Goal: Task Accomplishment & Management: Use online tool/utility

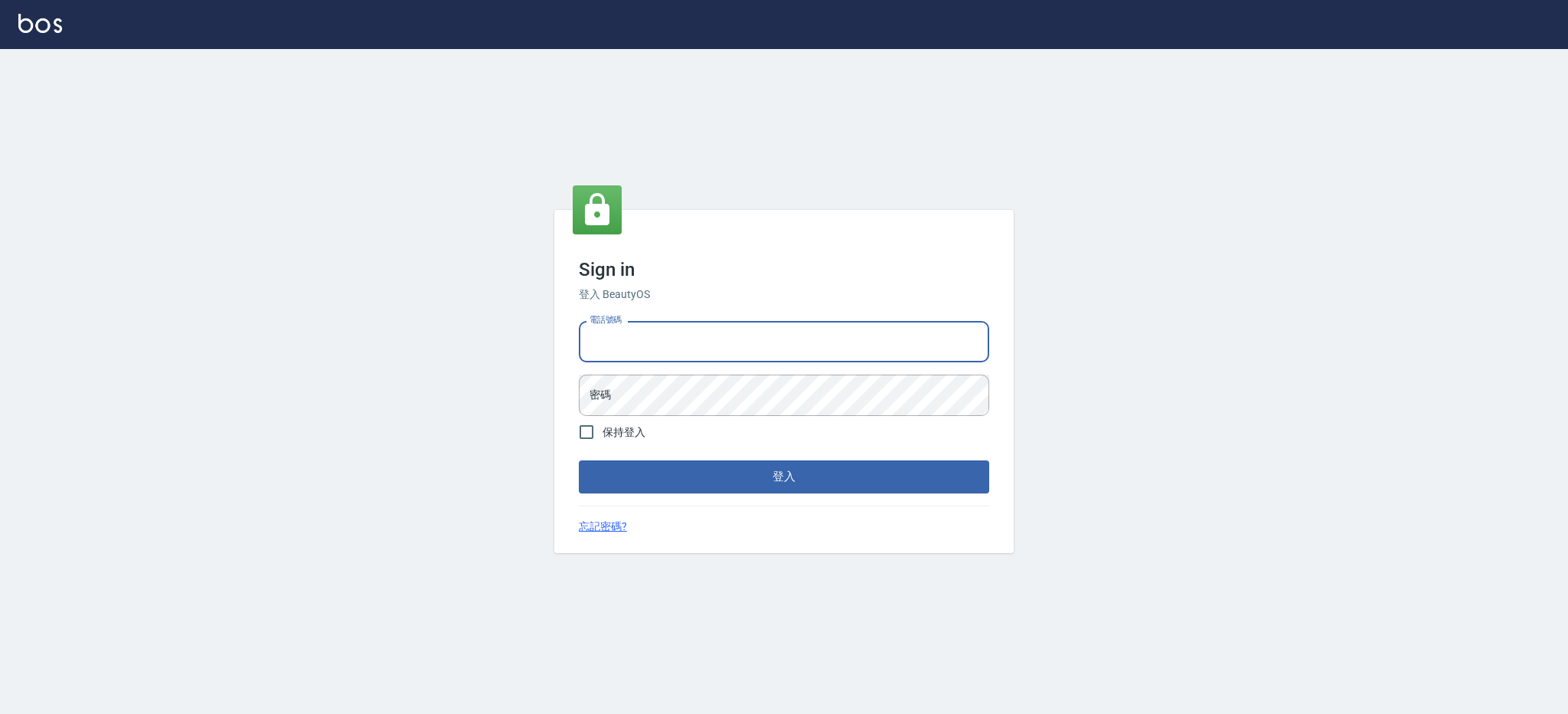
click at [617, 341] on input "電話號碼" at bounding box center [783, 341] width 410 height 41
type input "0426312798"
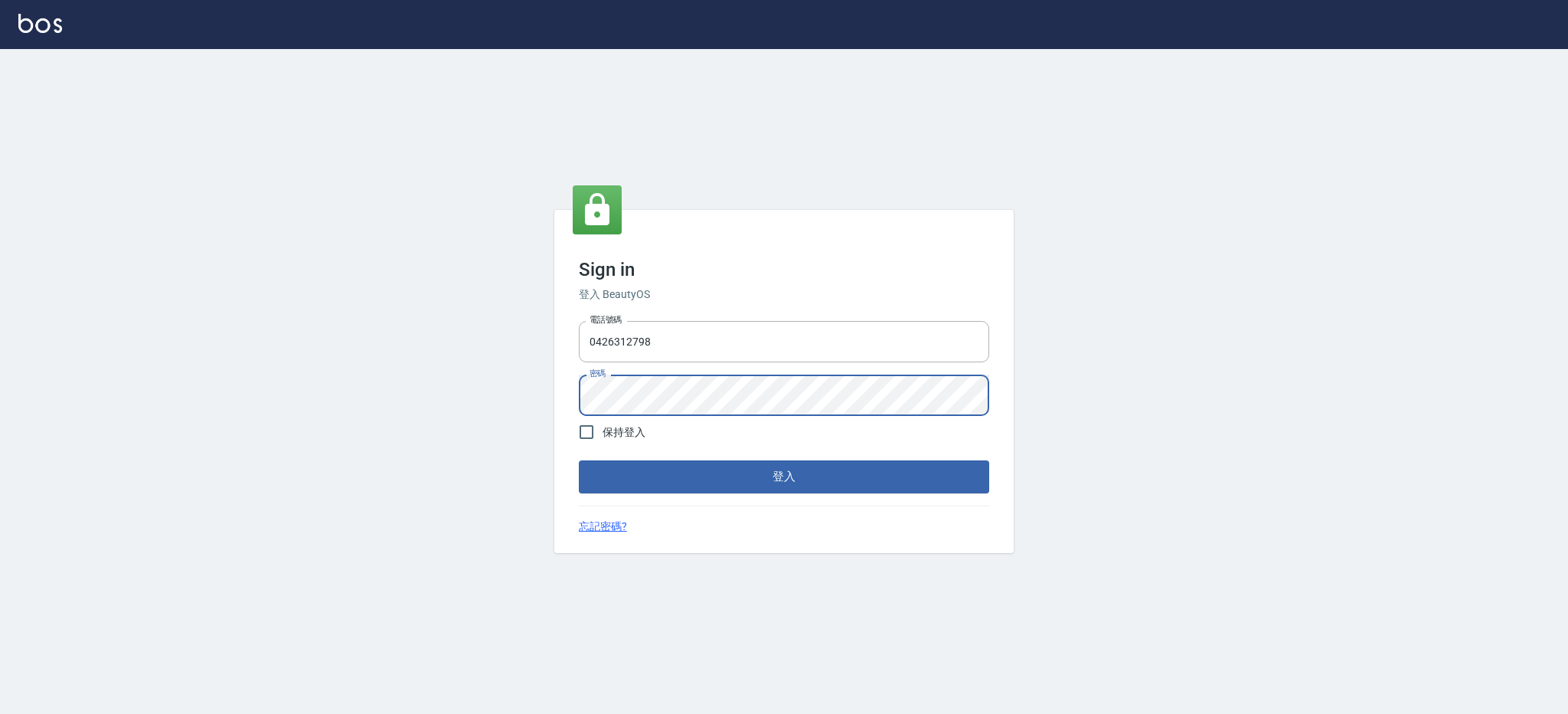
click at [578, 460] on button "登入" at bounding box center [783, 476] width 410 height 33
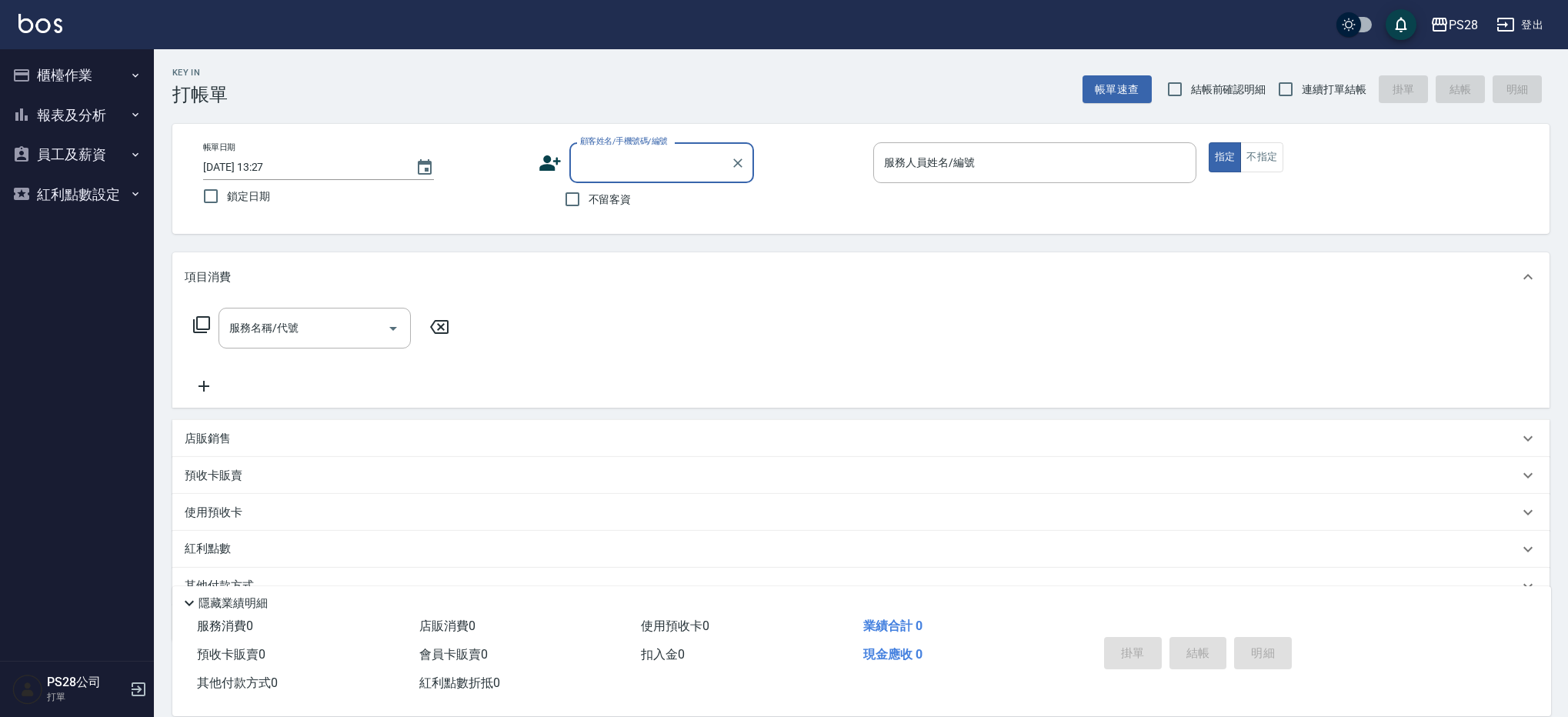
click at [616, 201] on span "不留客資" at bounding box center [610, 200] width 43 height 16
click at [588, 201] on input "不留客資" at bounding box center [572, 199] width 33 height 33
checkbox input "true"
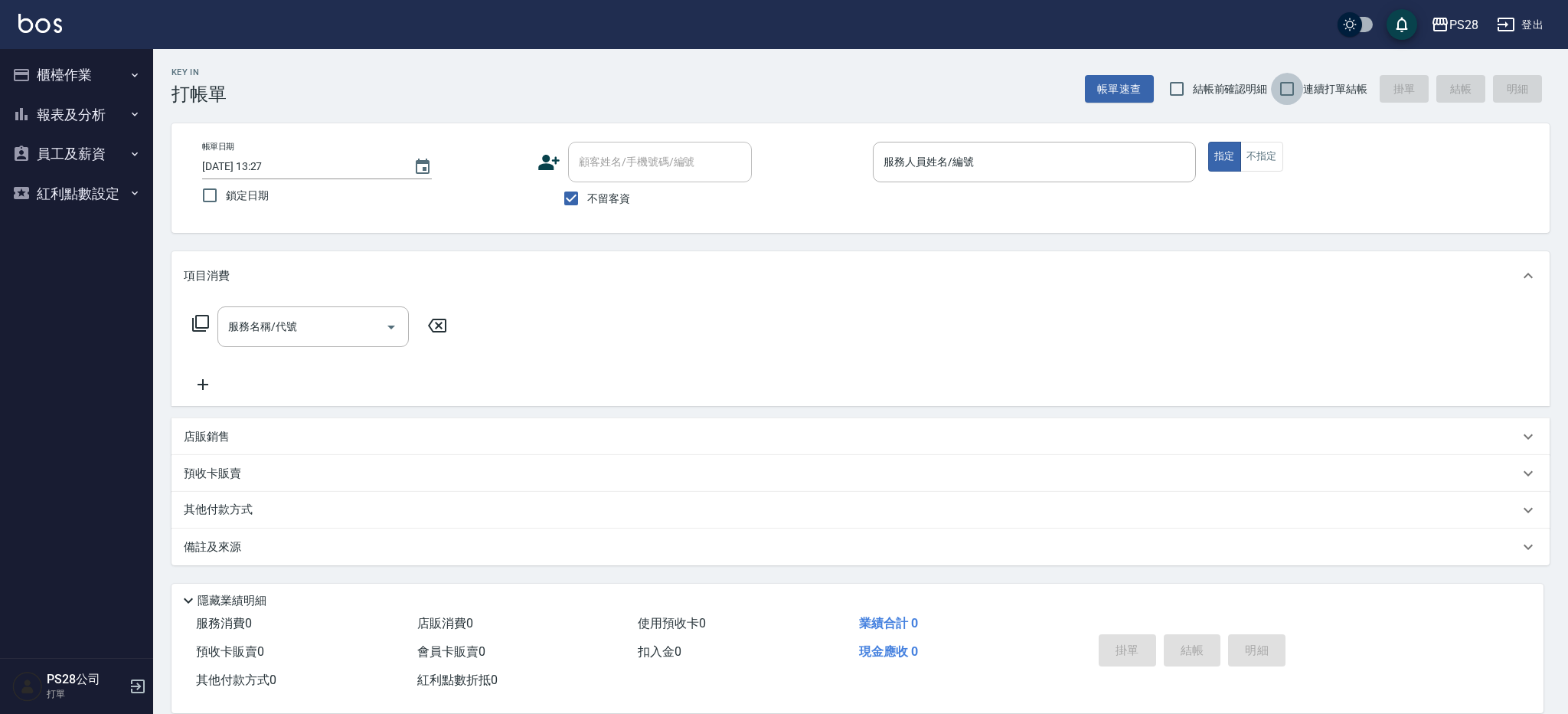
drag, startPoint x: 1280, startPoint y: 84, endPoint x: 1243, endPoint y: 101, distance: 40.7
click at [1280, 84] on input "連續打單結帳" at bounding box center [1287, 89] width 33 height 33
checkbox input "true"
click at [994, 192] on p at bounding box center [1034, 190] width 323 height 16
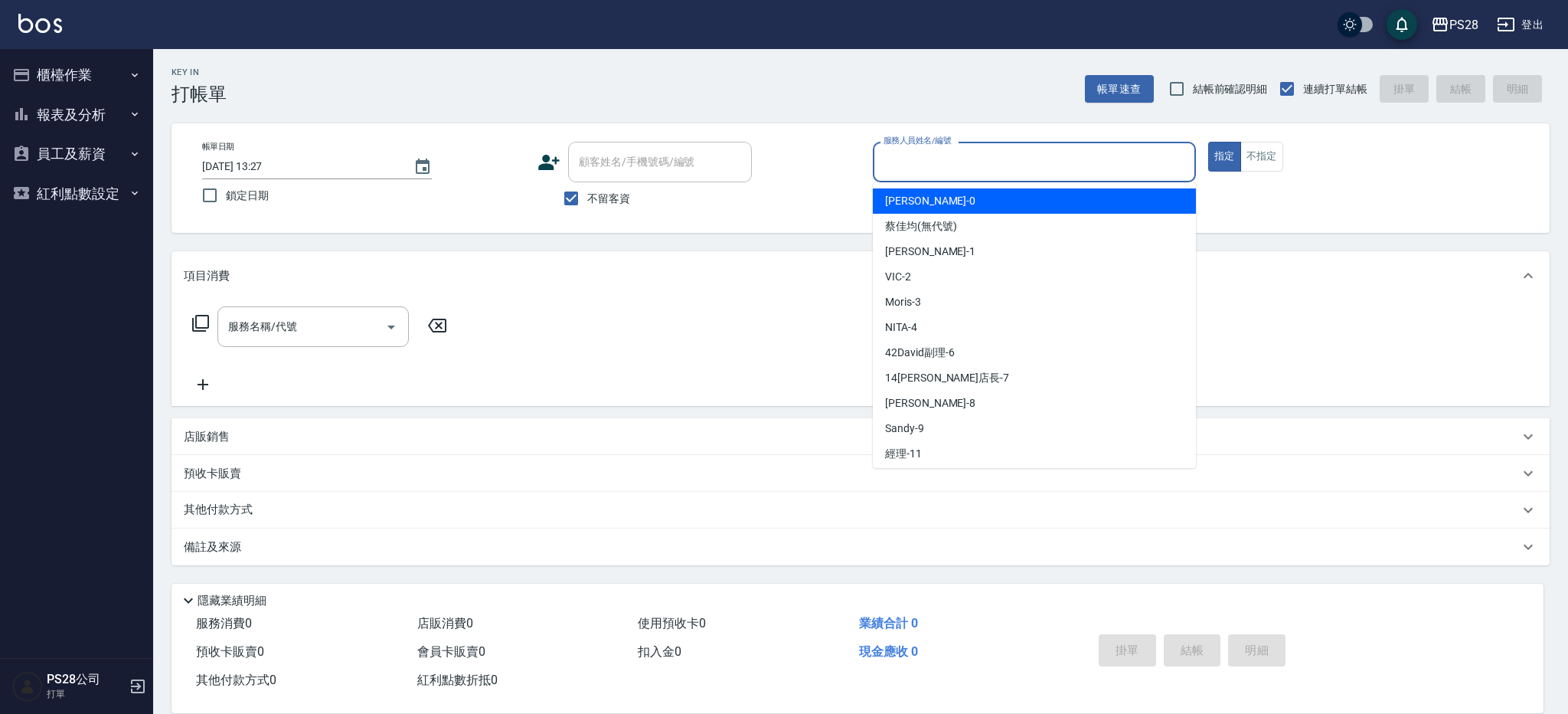
click at [1005, 166] on input "服務人員姓名/編號" at bounding box center [1034, 162] width 309 height 26
type input "NITA-4"
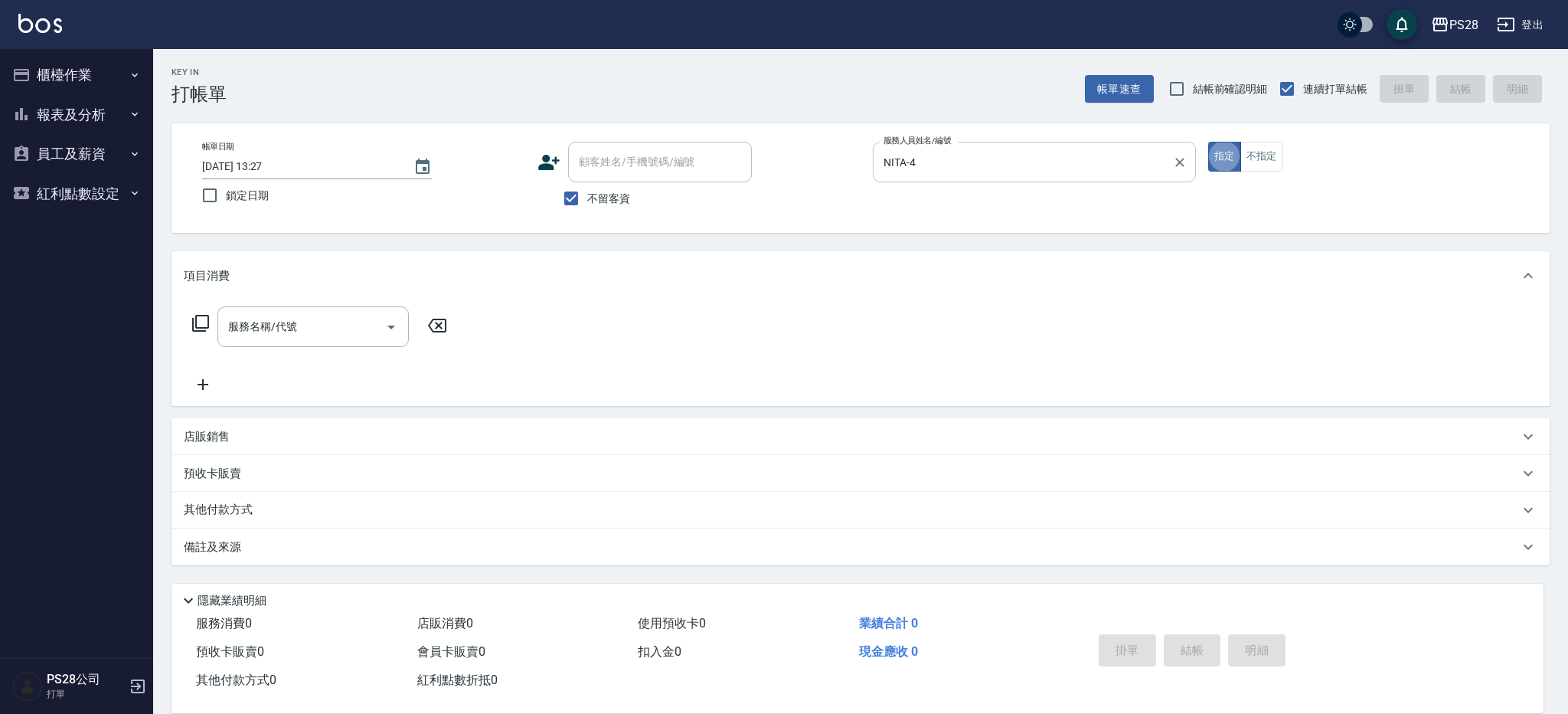
type button "true"
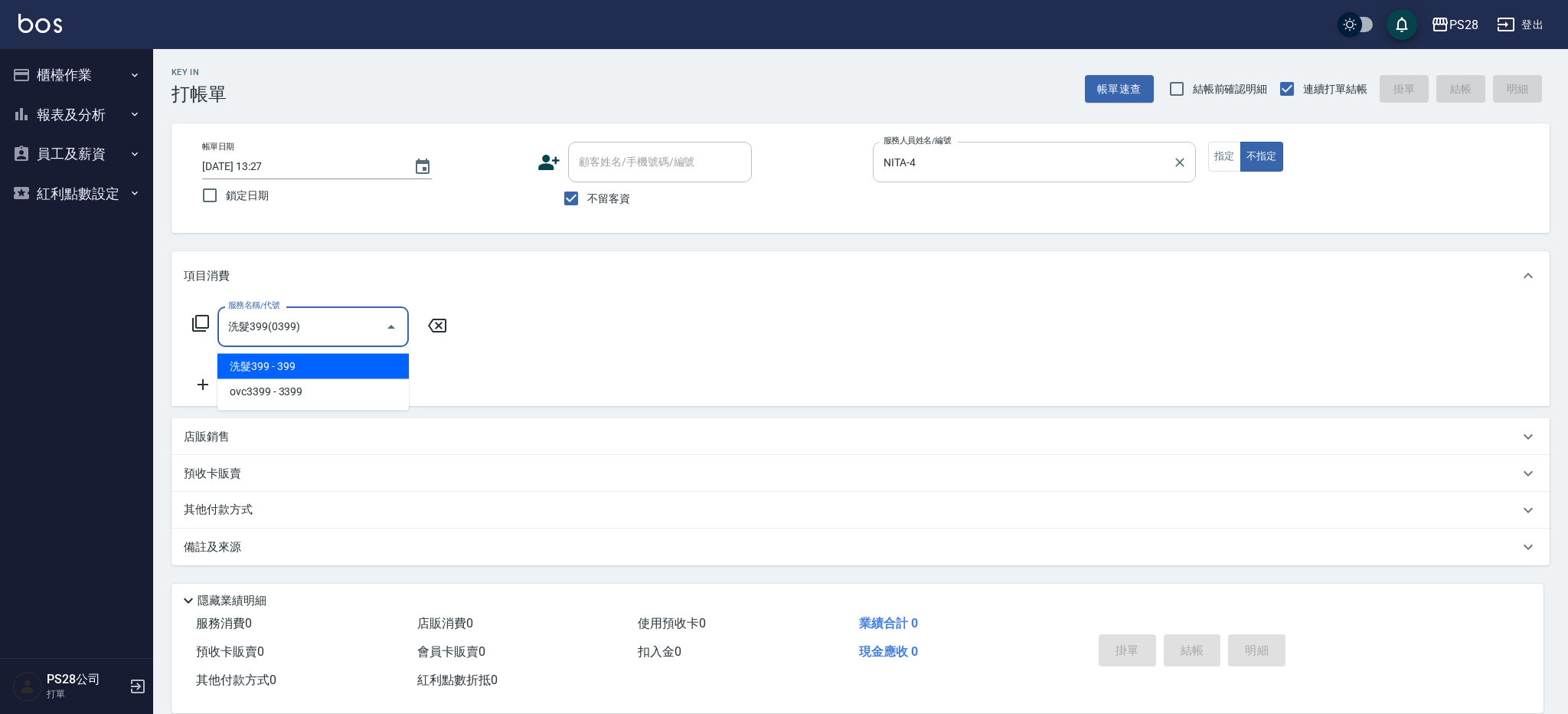
type input "洗髮399(0399)"
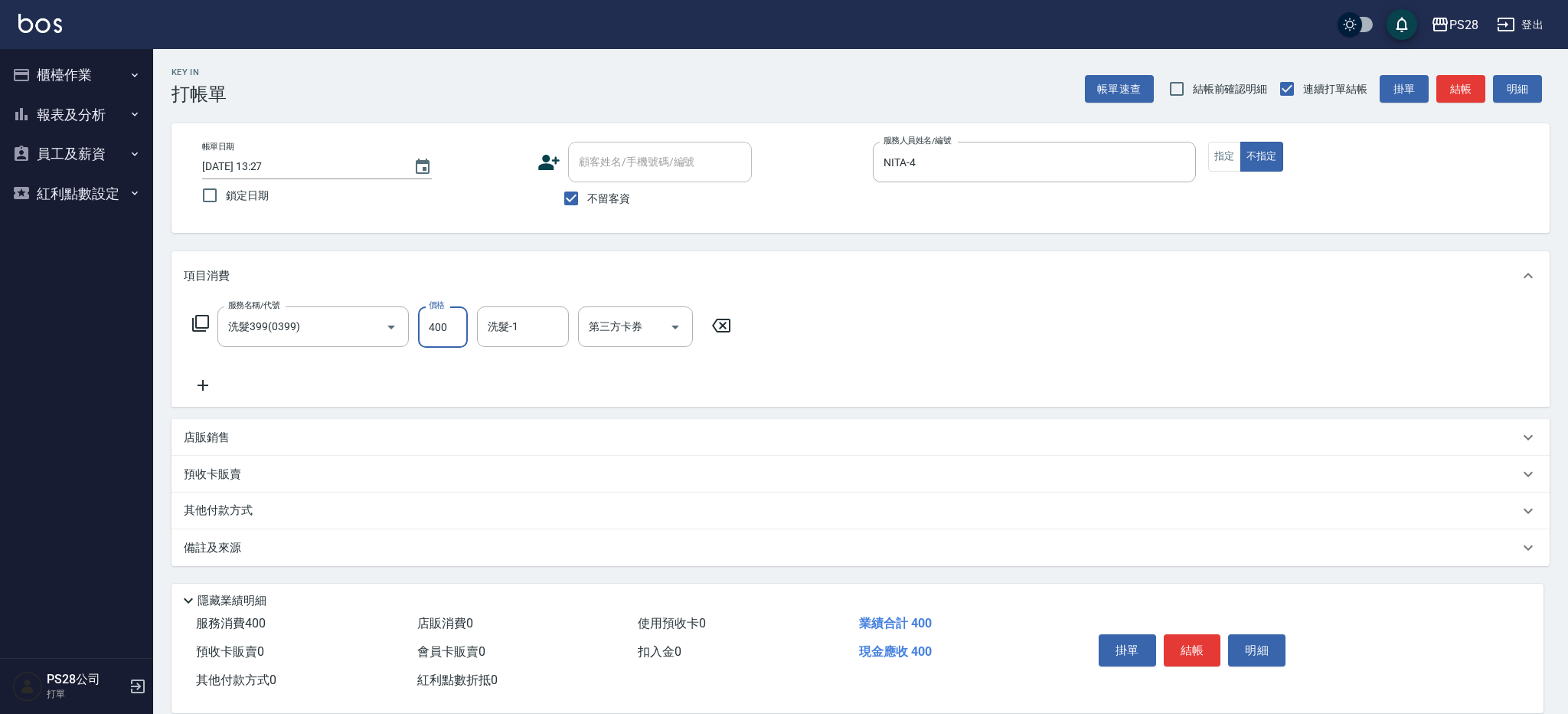
drag, startPoint x: 455, startPoint y: 331, endPoint x: 472, endPoint y: 329, distance: 17.1
click at [472, 329] on div "服務名稱/代號 洗髮399(0399) 服務名稱/代號 價格 400 價格 洗髮-1 洗髮-1 第三方卡券 第三方卡券" at bounding box center [461, 326] width 556 height 41
click at [439, 330] on input "499" at bounding box center [443, 326] width 50 height 41
type input "399"
type input "NITA-4"
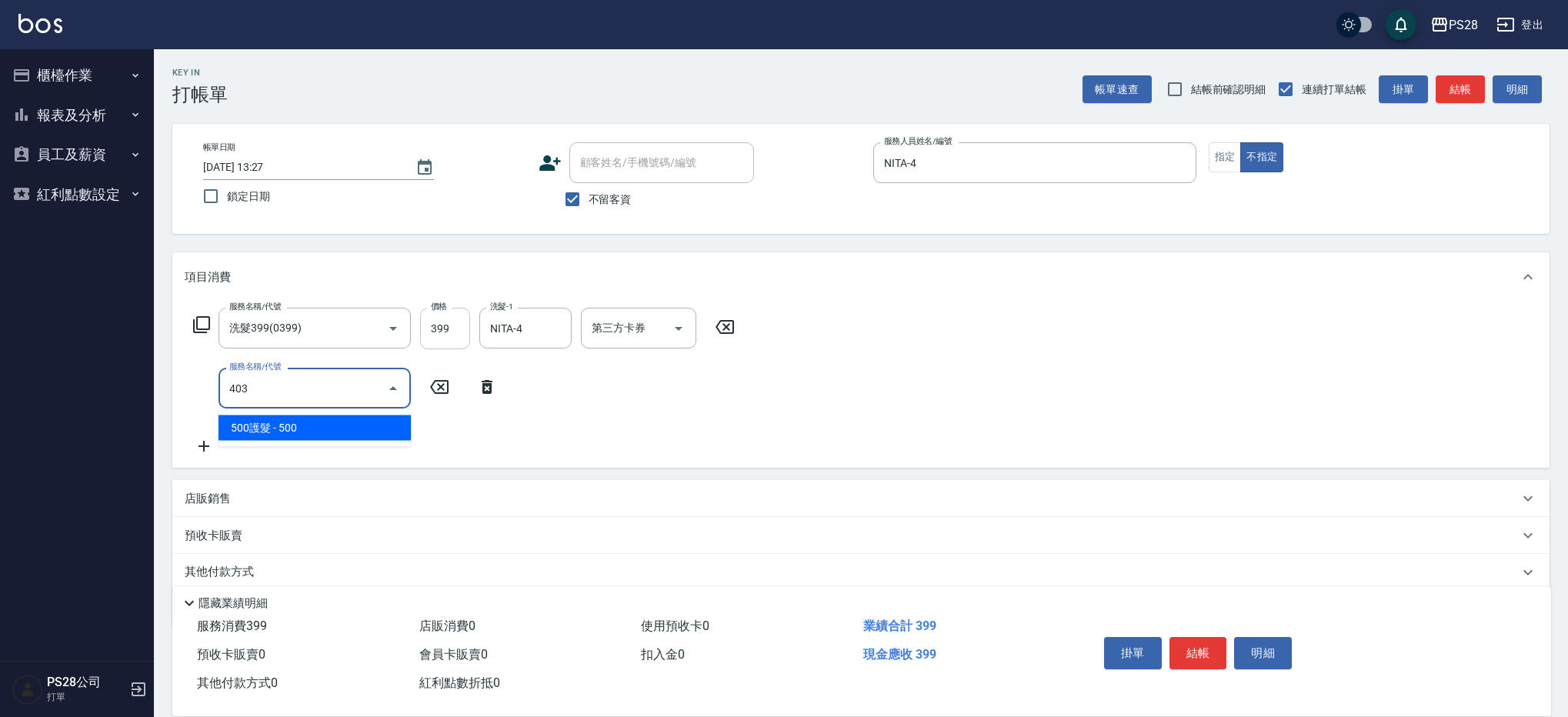
type input "500護髮(403)"
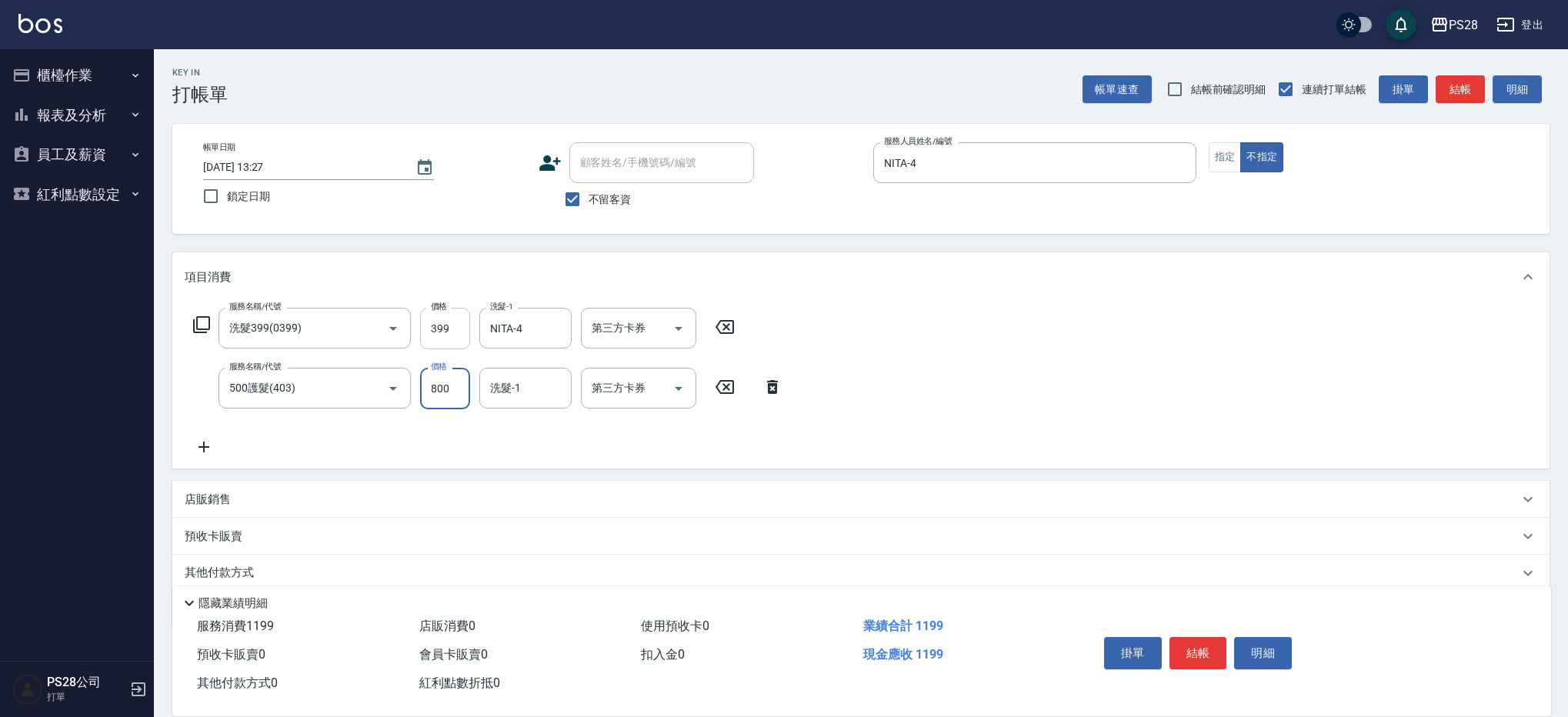
type input "800"
type input "NITA-4"
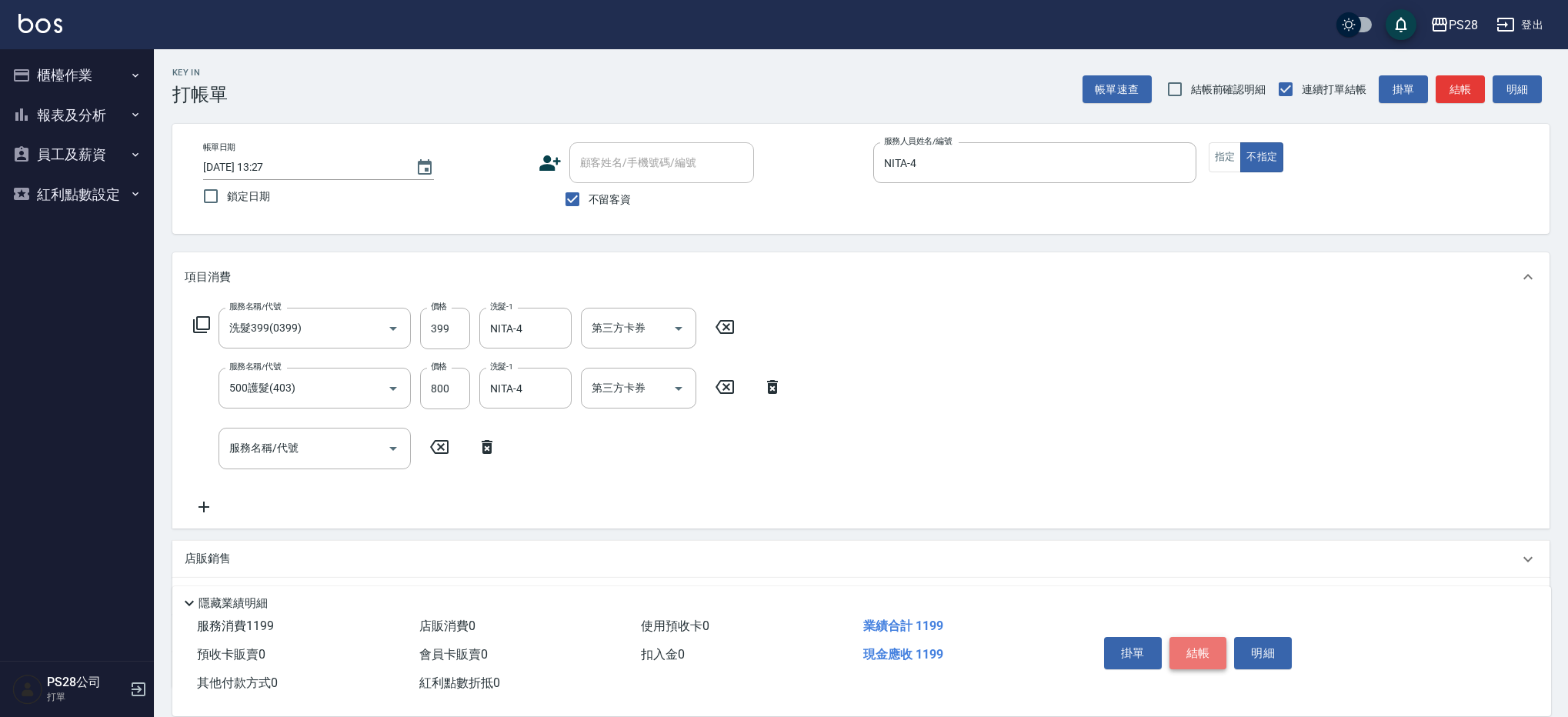
click at [1211, 648] on button "結帳" at bounding box center [1198, 653] width 57 height 33
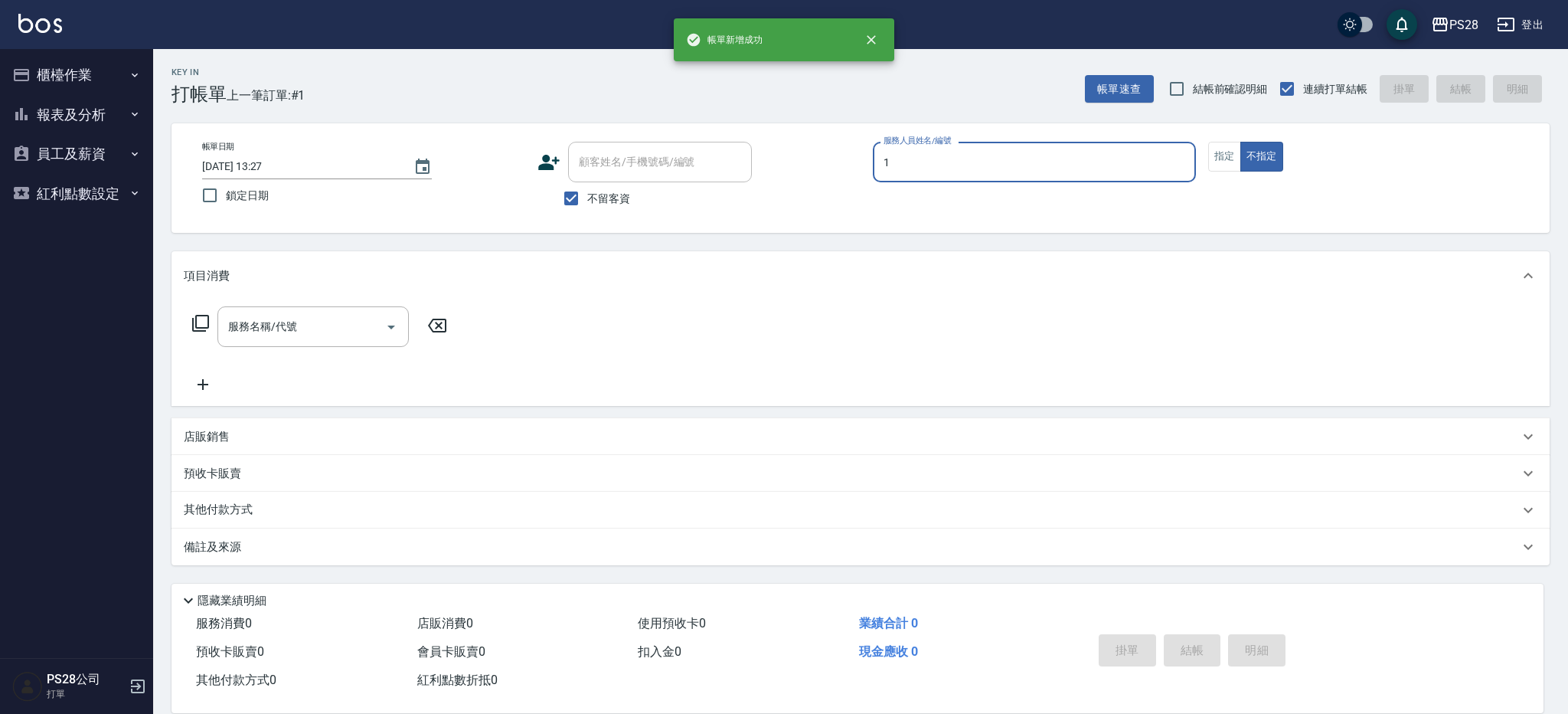
type input "[PERSON_NAME]-1"
type button "false"
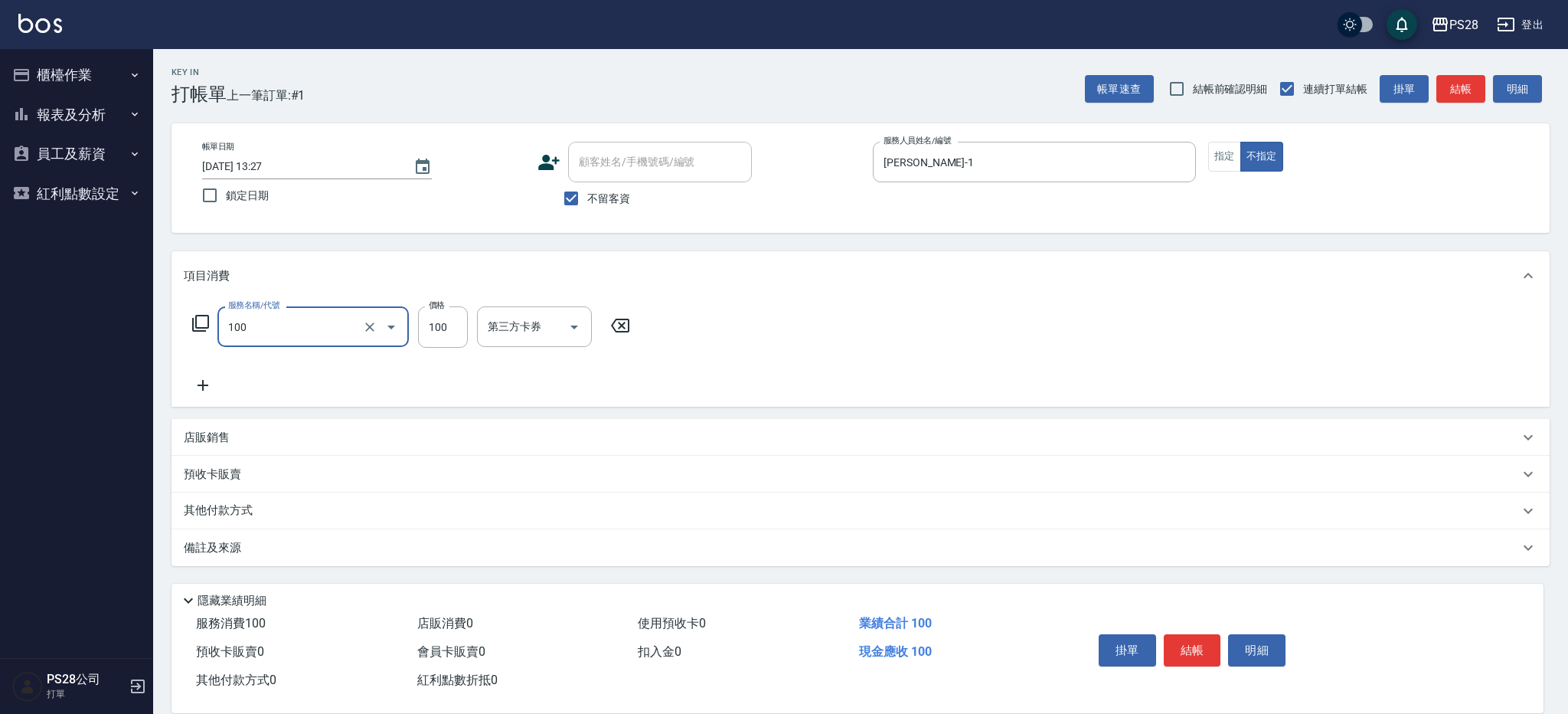
type input "洗髮(100)"
type input "[PERSON_NAME]-1"
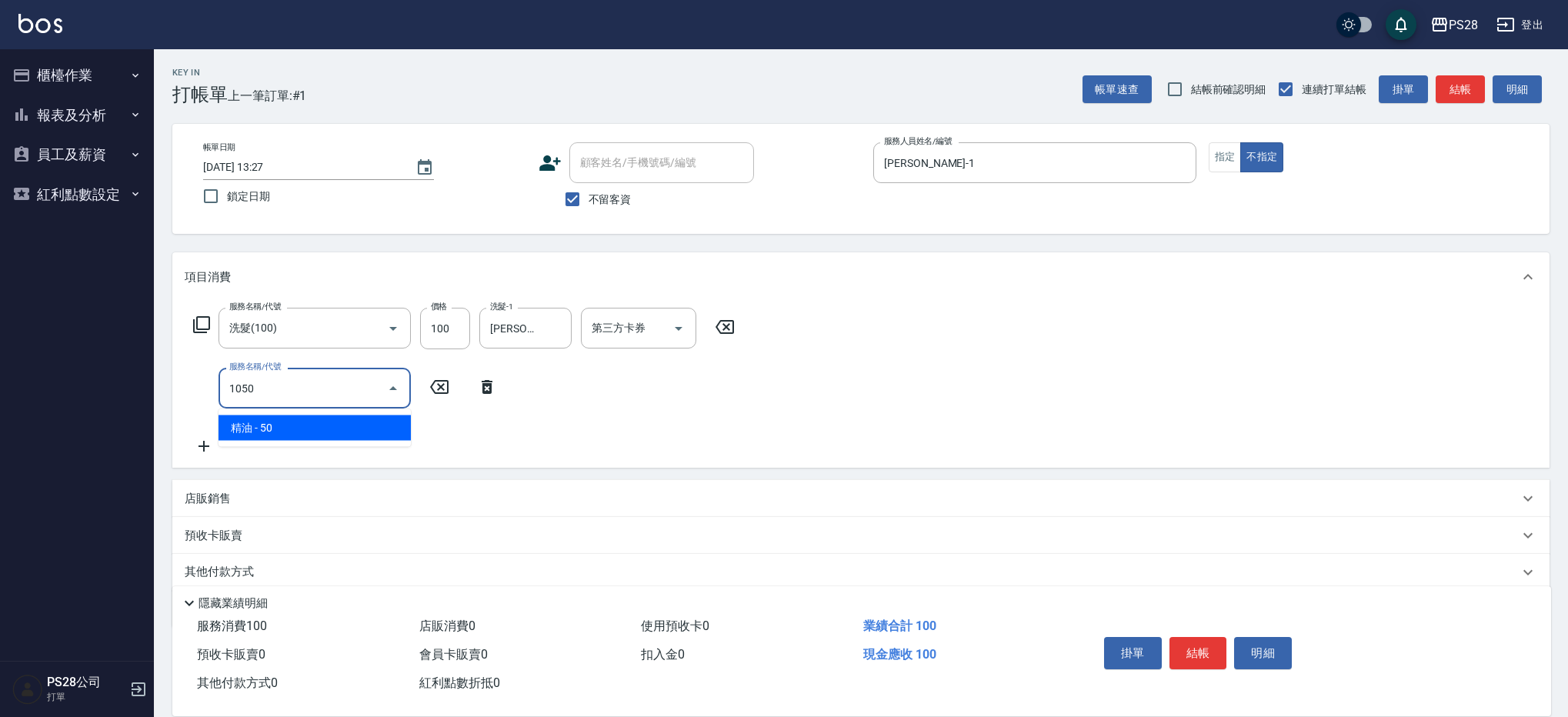
type input "精油(1050)"
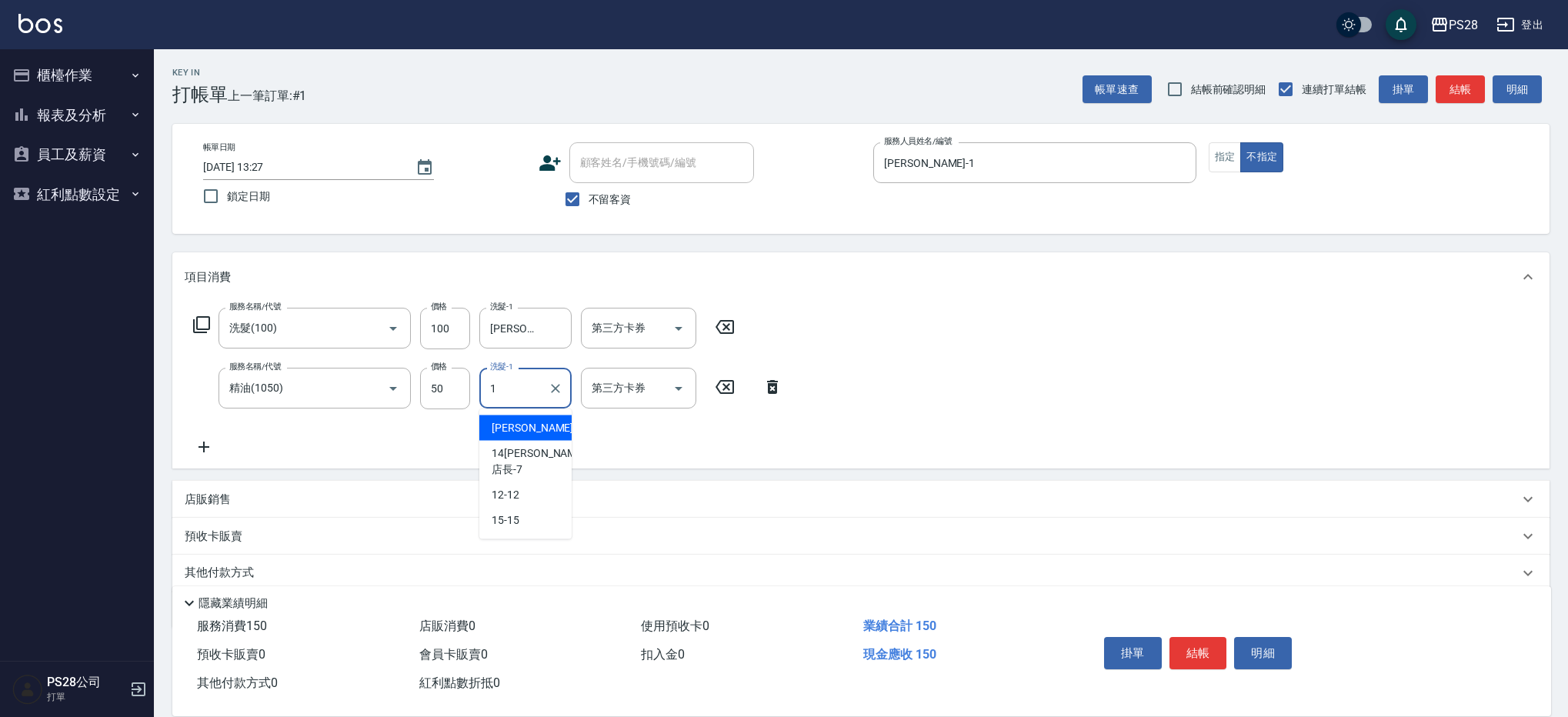
type input "[PERSON_NAME]-1"
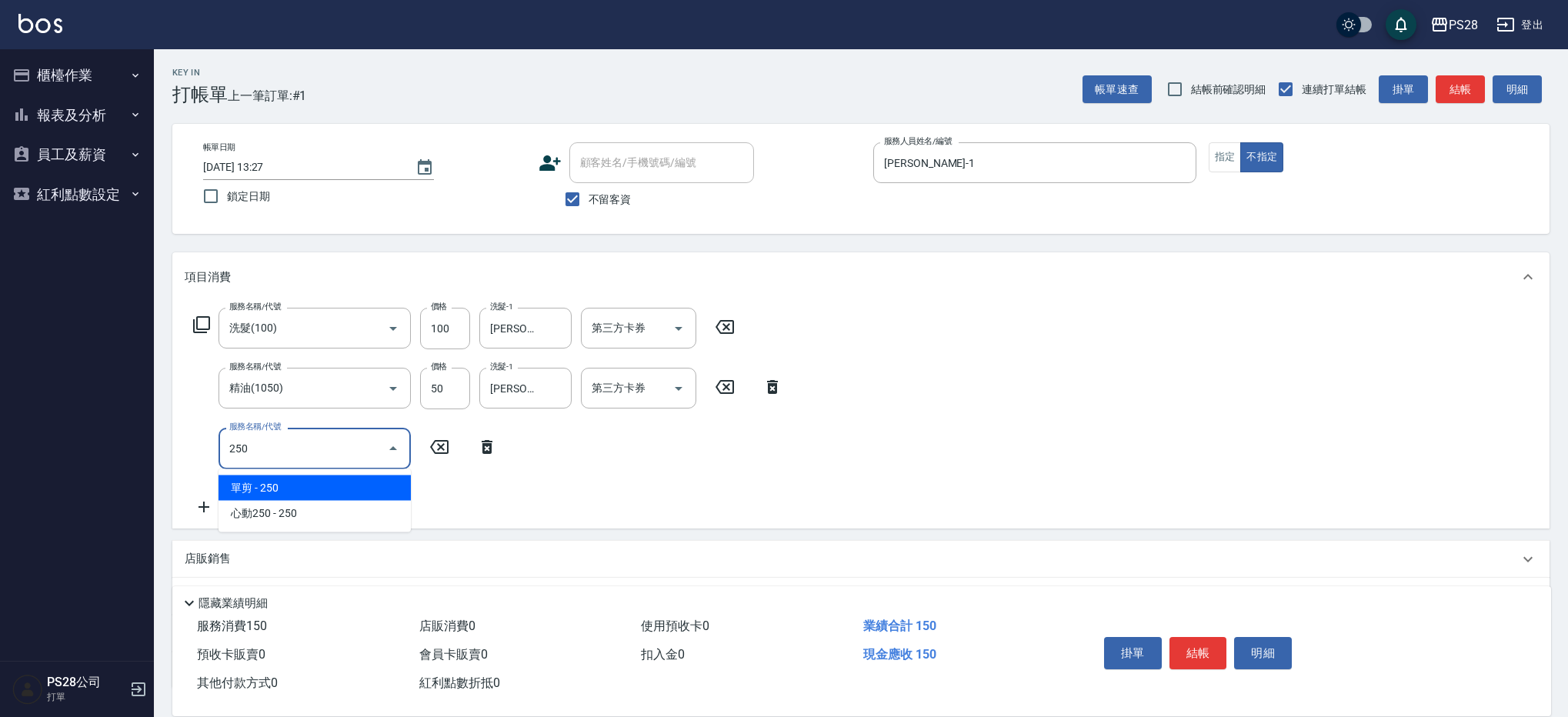
type input "單剪(250)"
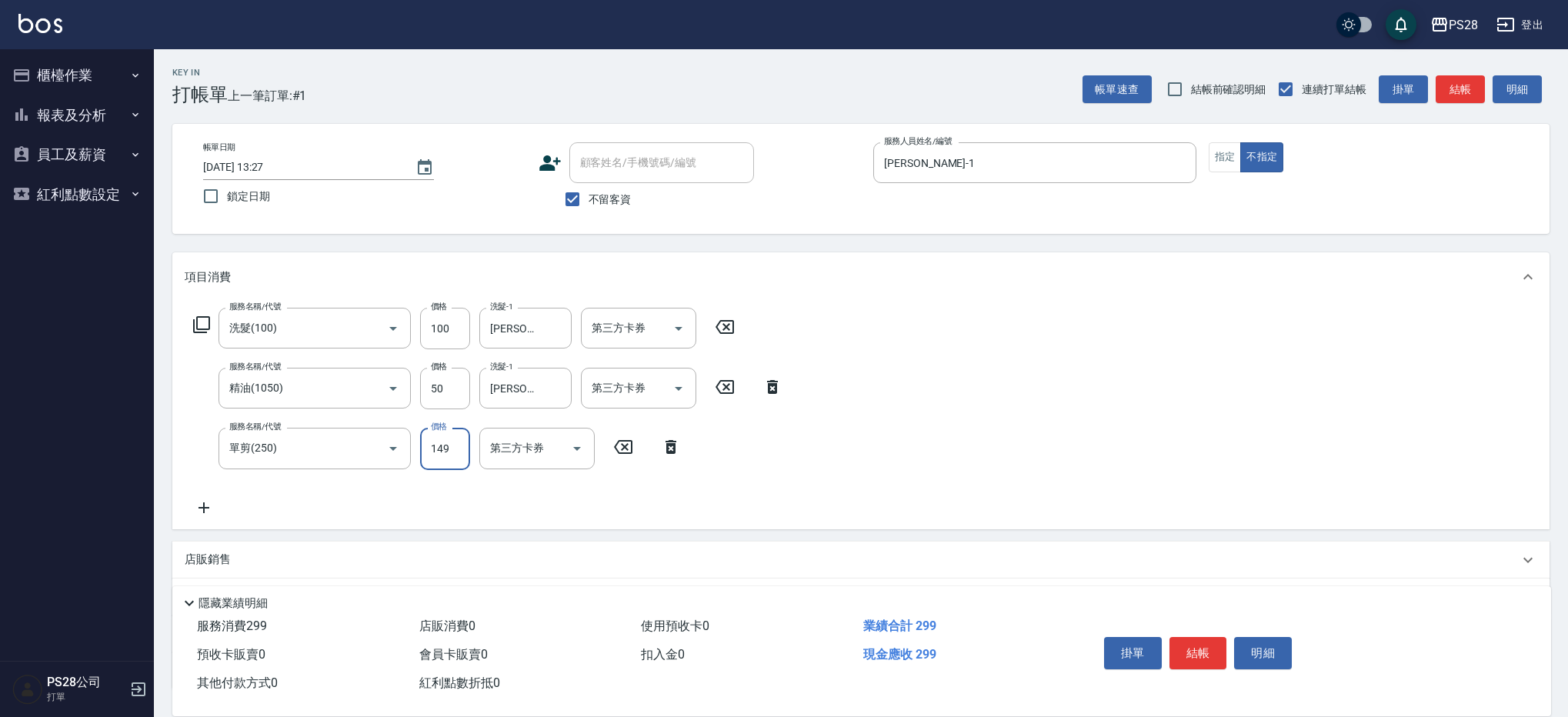
type input "149"
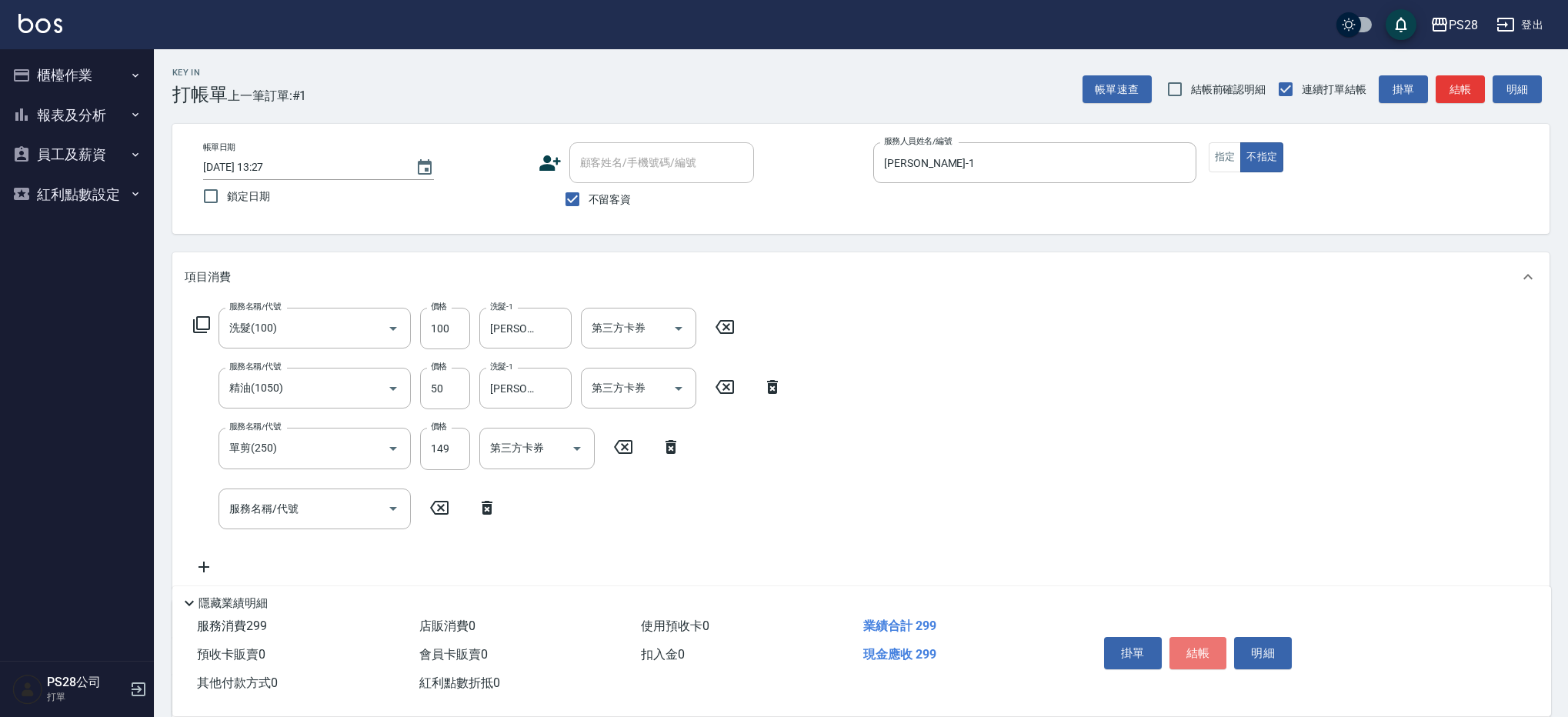
click at [1215, 645] on button "結帳" at bounding box center [1198, 653] width 57 height 33
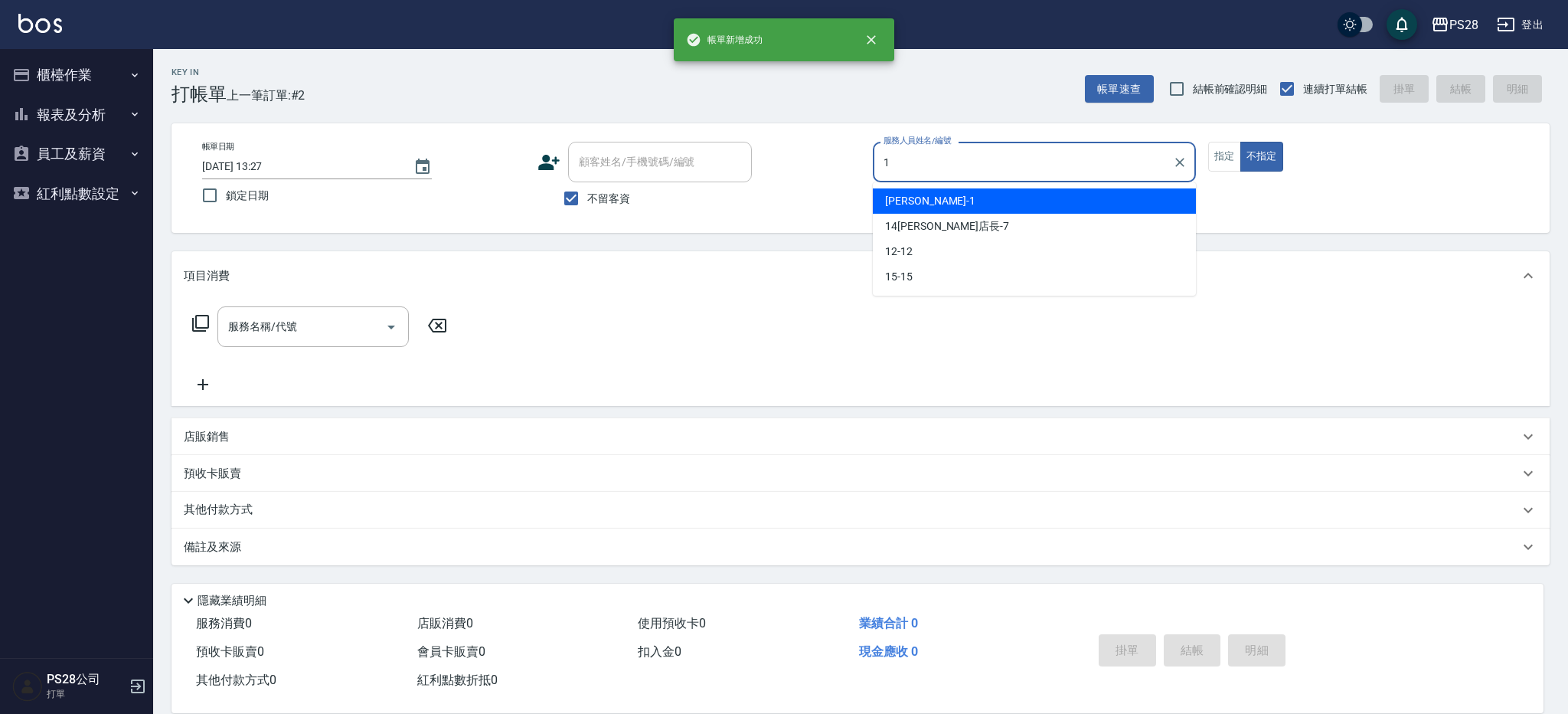
type input "[PERSON_NAME]-1"
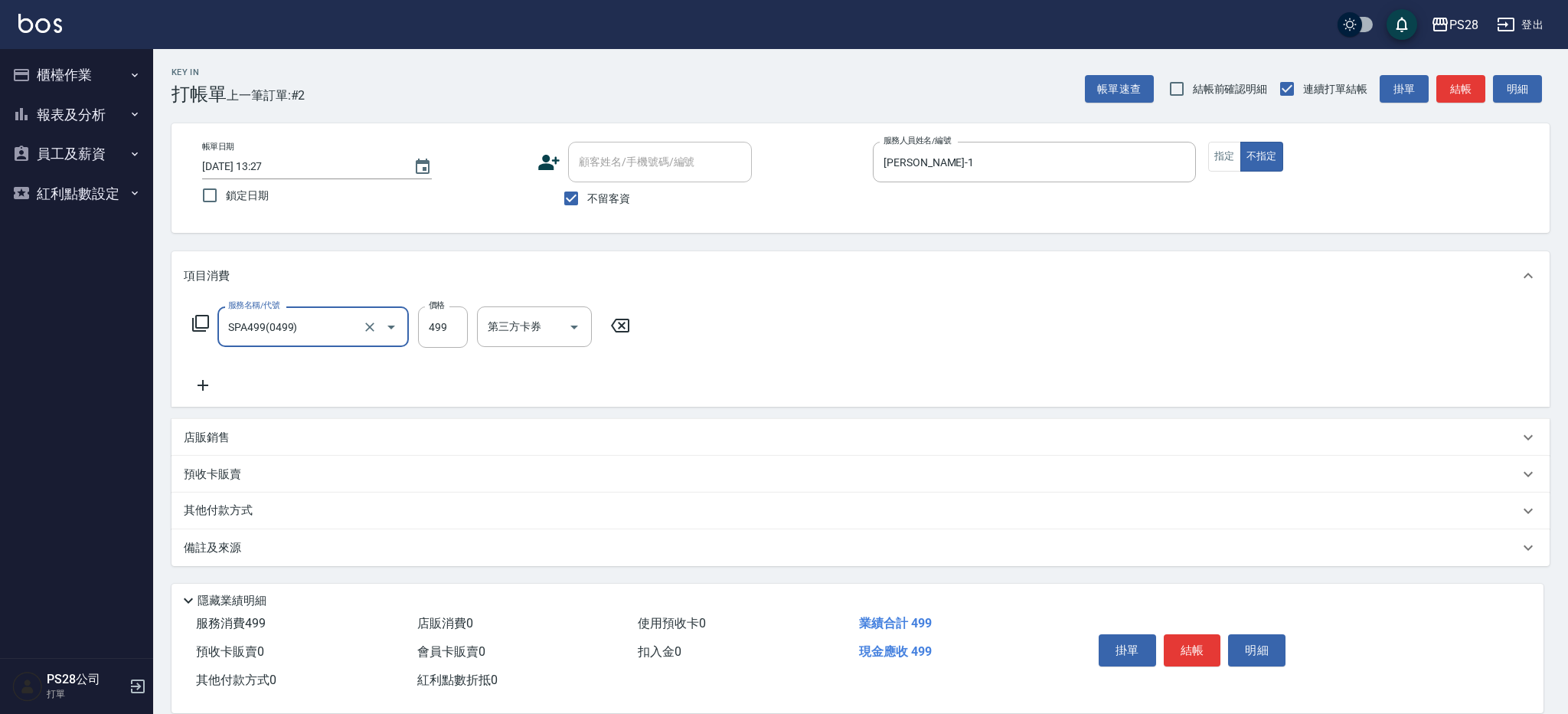
type input "SPA499(0499)"
type input "[PERSON_NAME]-1"
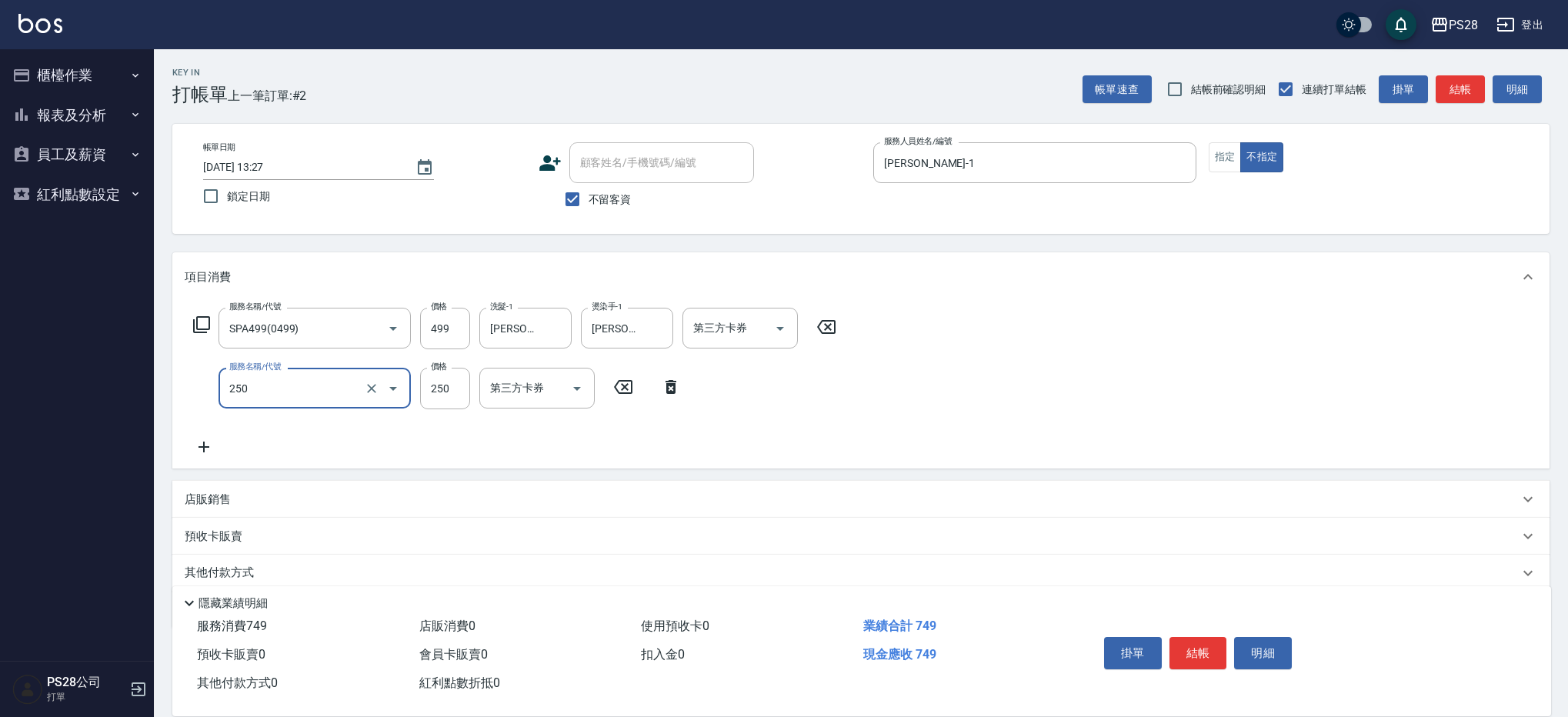
type input "單剪(250)"
type input "149"
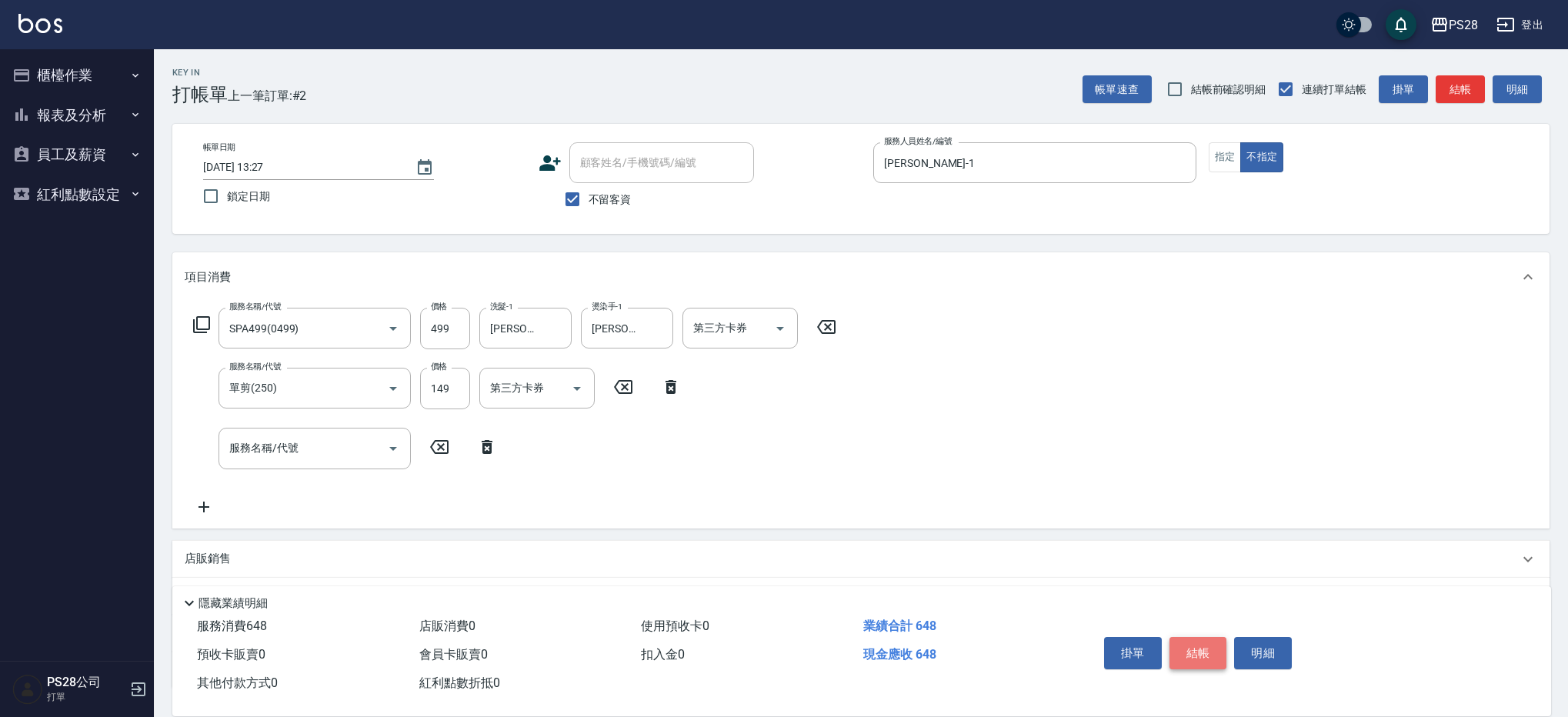
click at [1211, 643] on button "結帳" at bounding box center [1198, 653] width 57 height 33
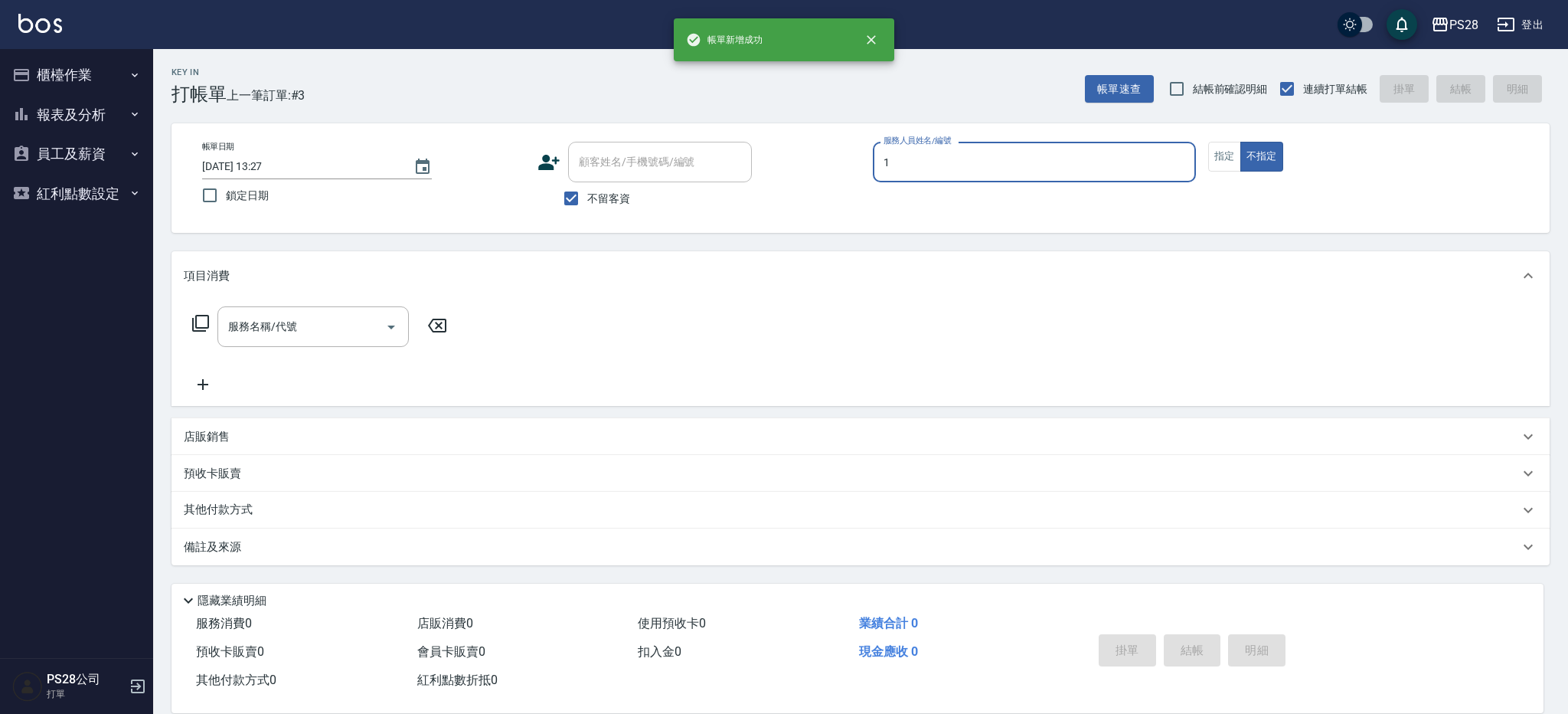
type input "[PERSON_NAME]-1"
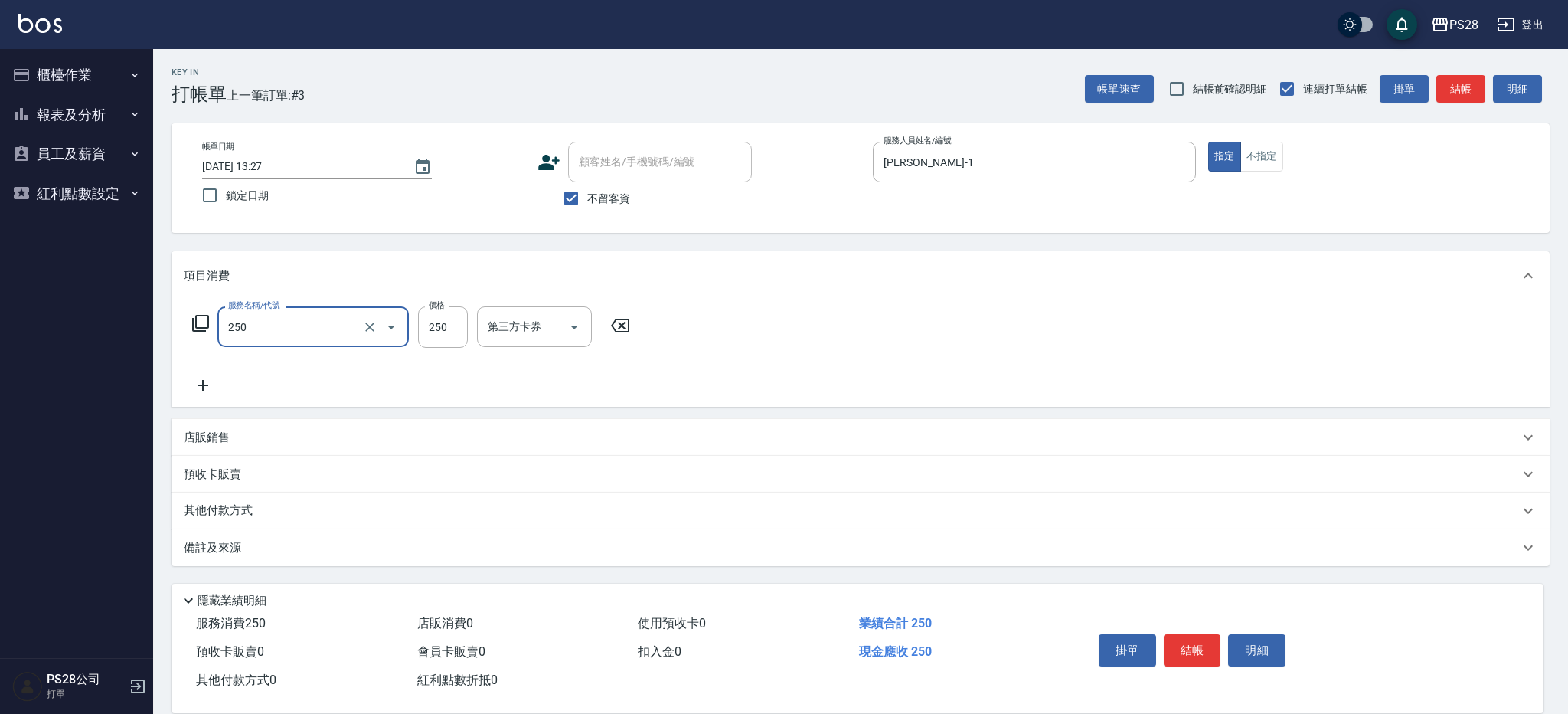
type input "單剪(250)"
type input "400"
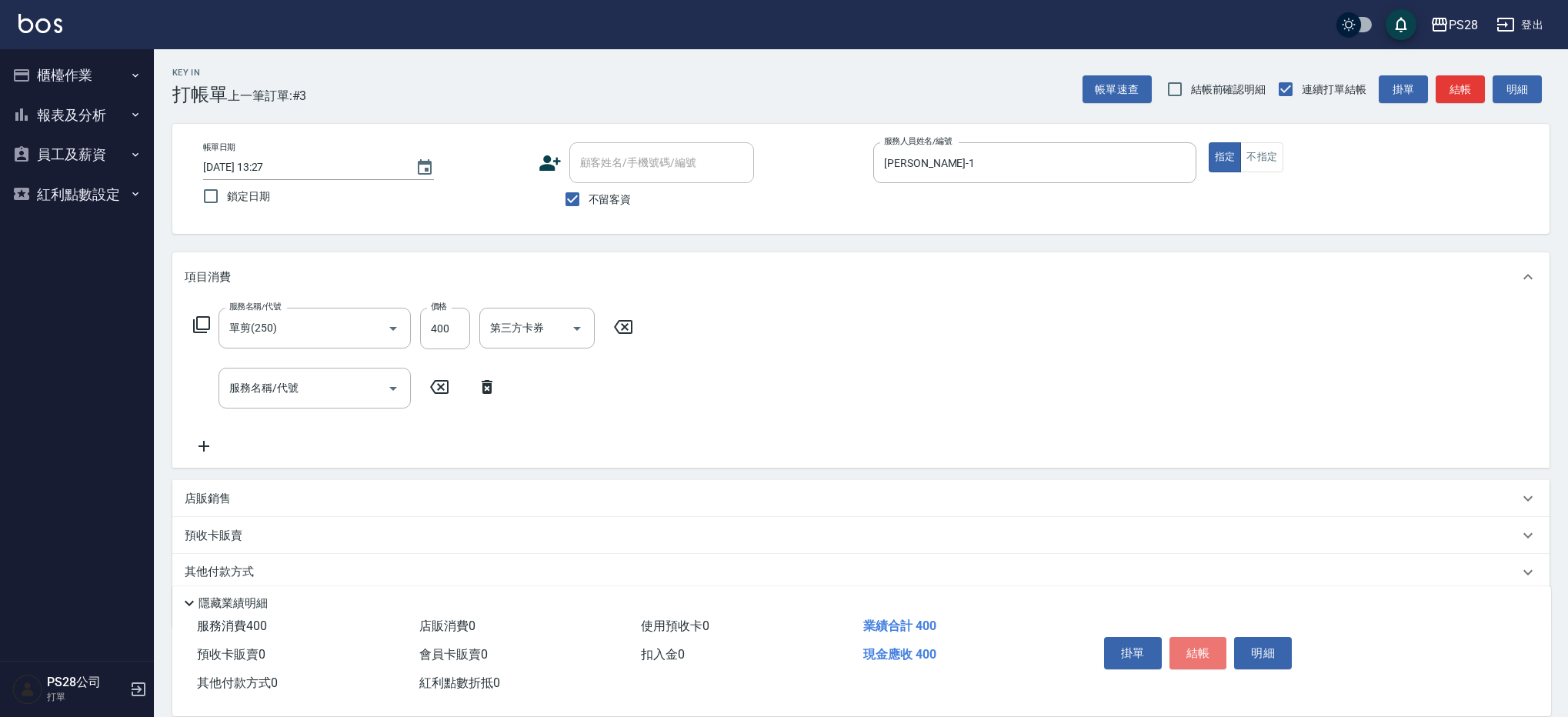
drag, startPoint x: 1208, startPoint y: 650, endPoint x: 1223, endPoint y: 627, distance: 27.5
click at [1208, 650] on button "結帳" at bounding box center [1198, 653] width 57 height 33
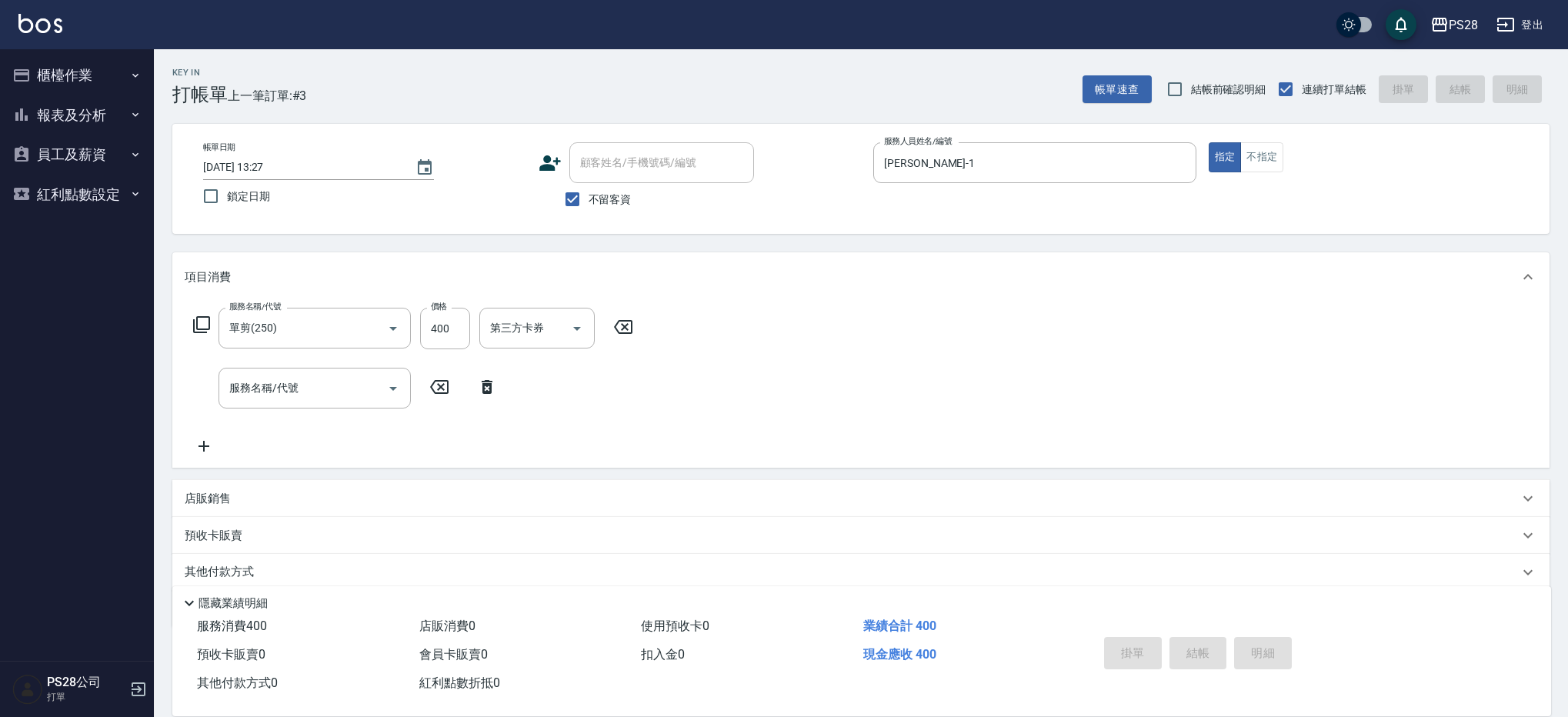
type input "[DATE] 13:28"
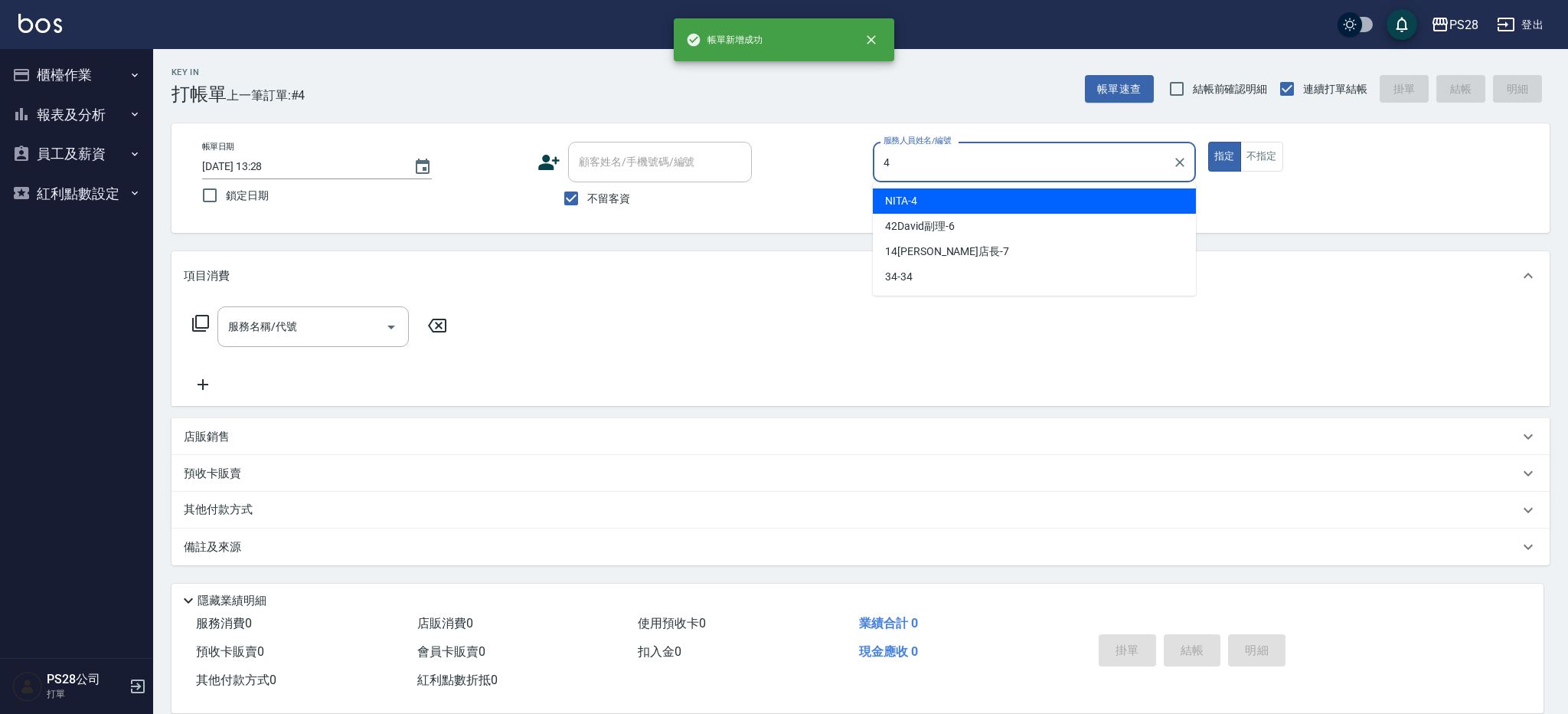
type input "NITA-4"
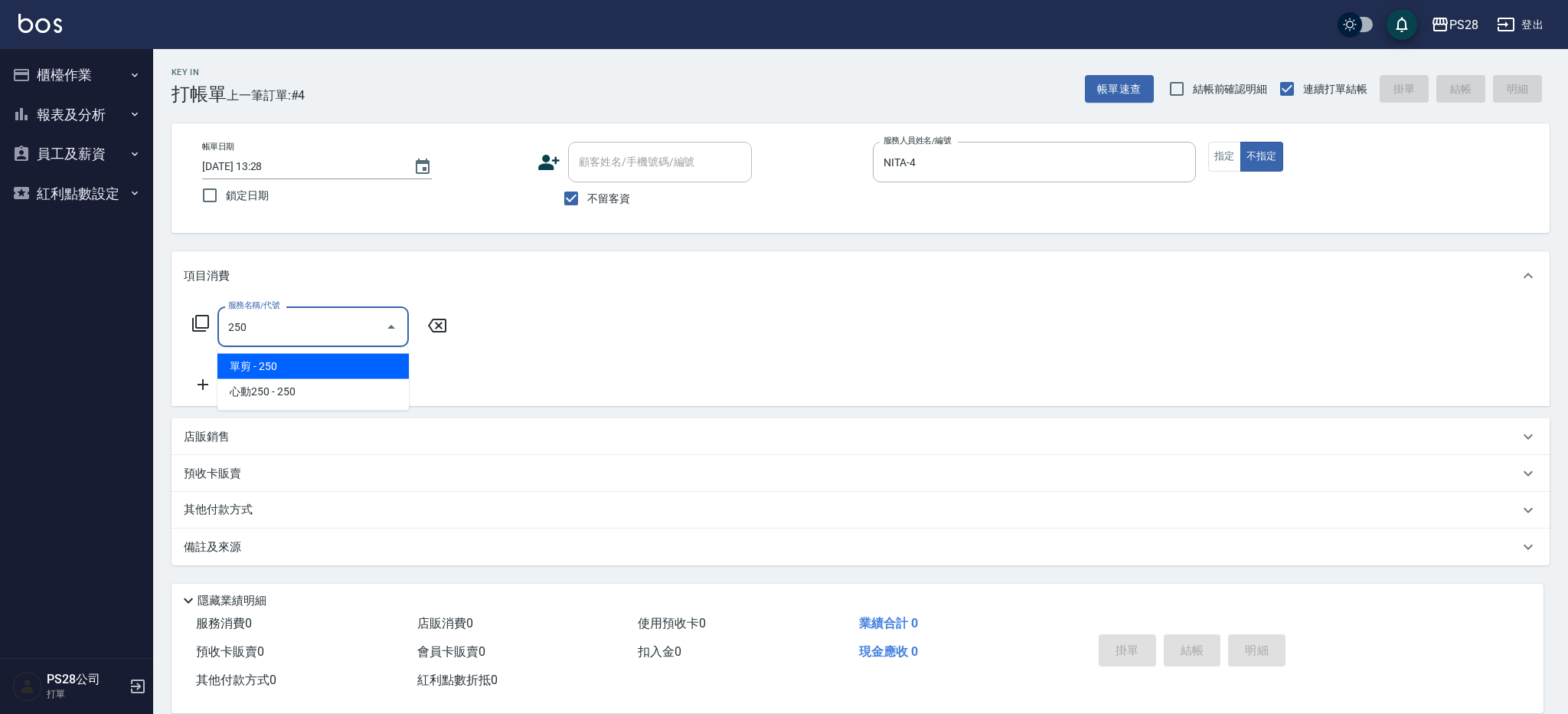
type input "單剪(250)"
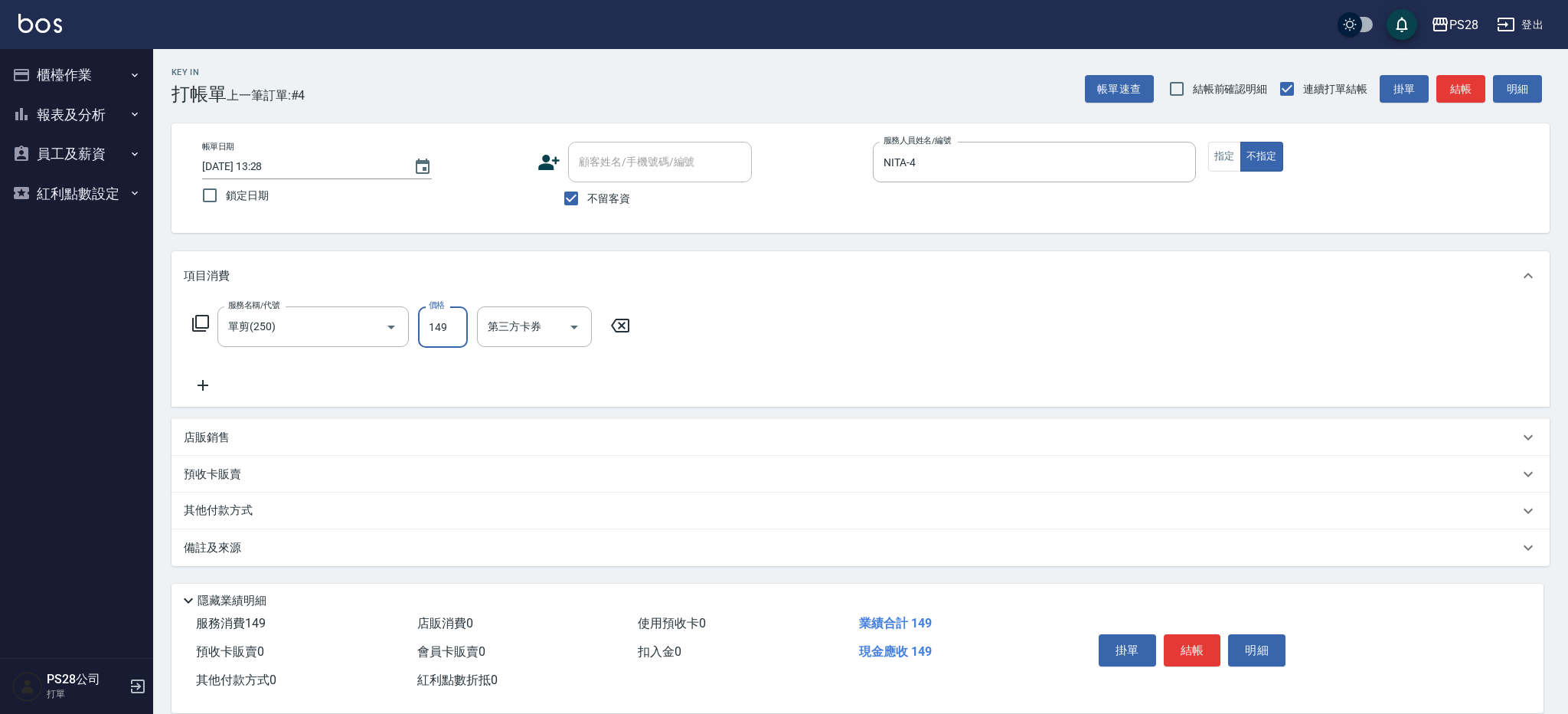
type input "149"
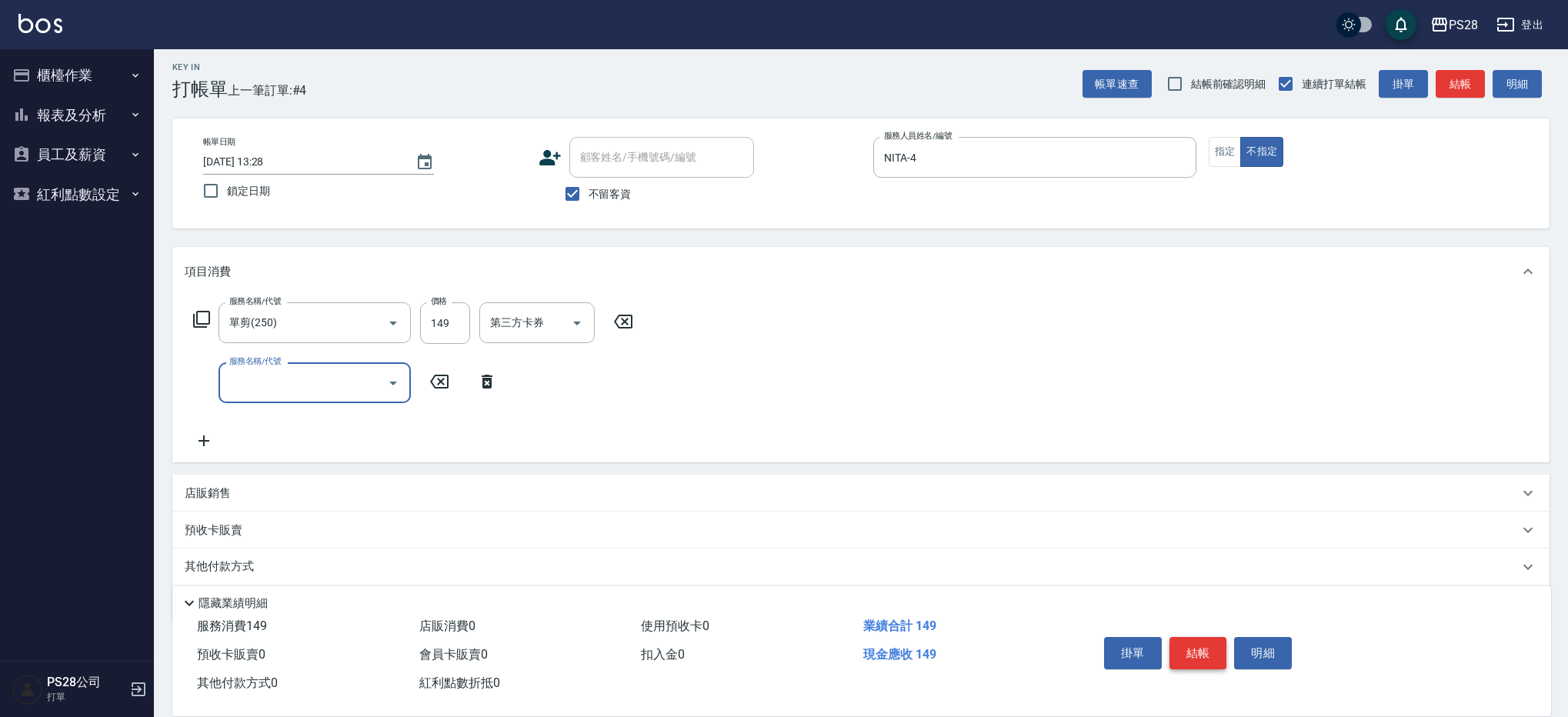
click at [1197, 652] on button "結帳" at bounding box center [1198, 653] width 57 height 33
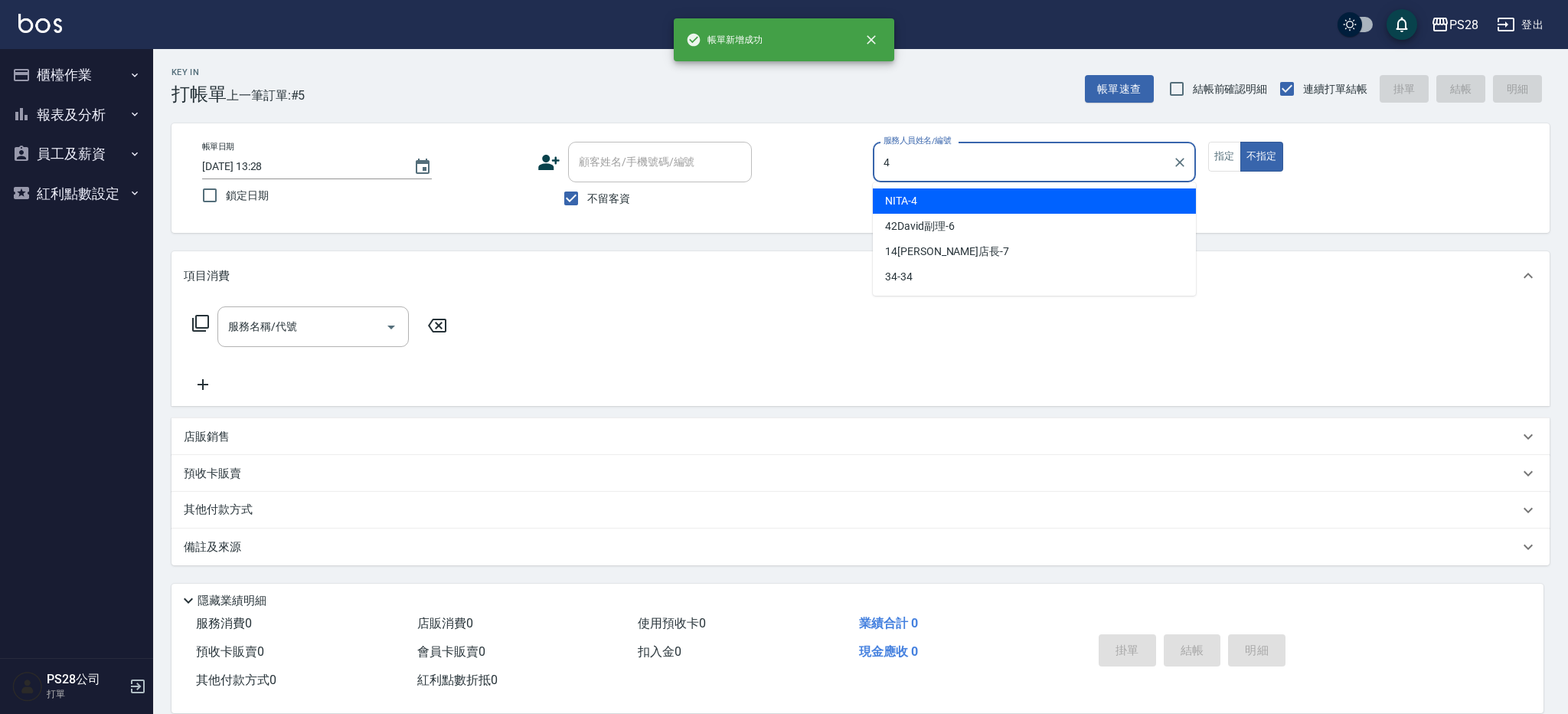
type input "NITA-4"
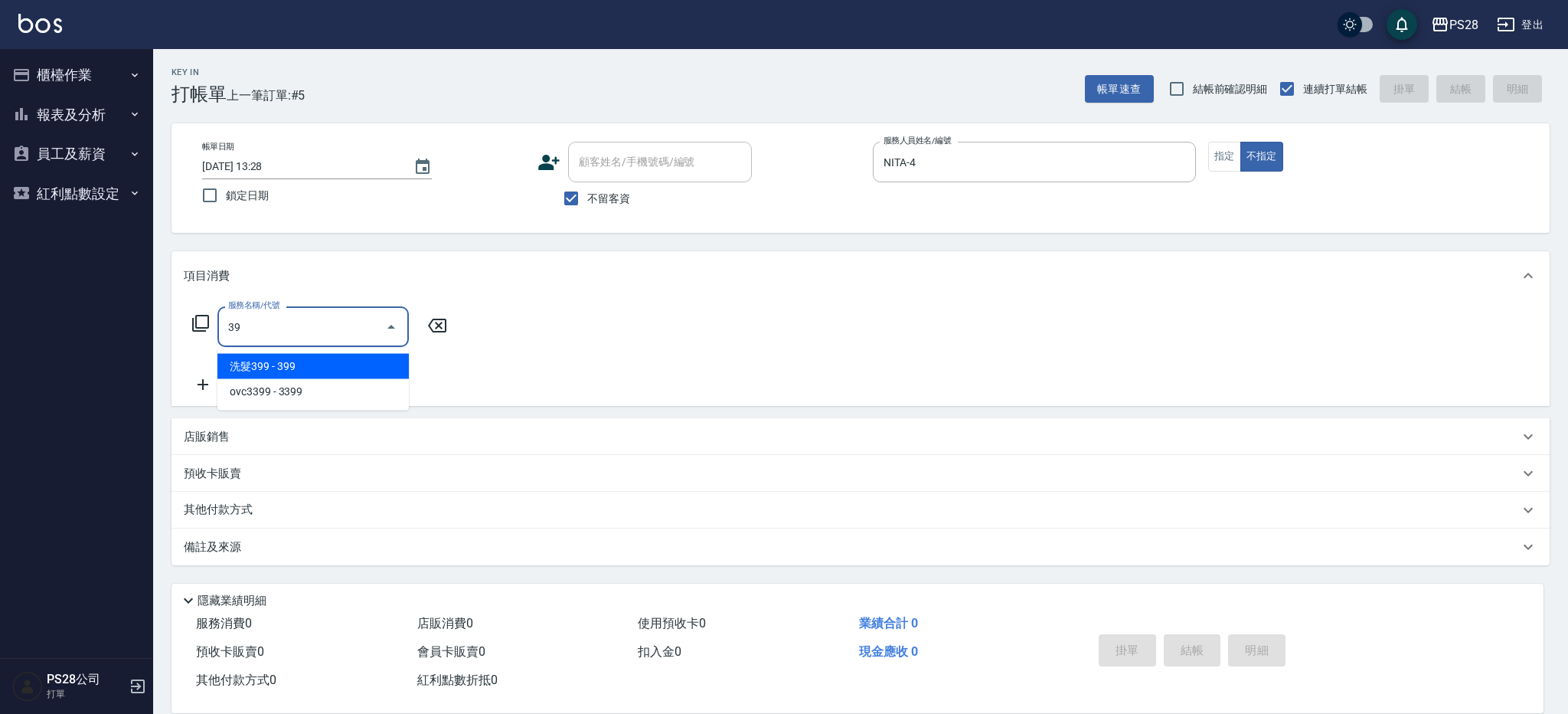
type input "3"
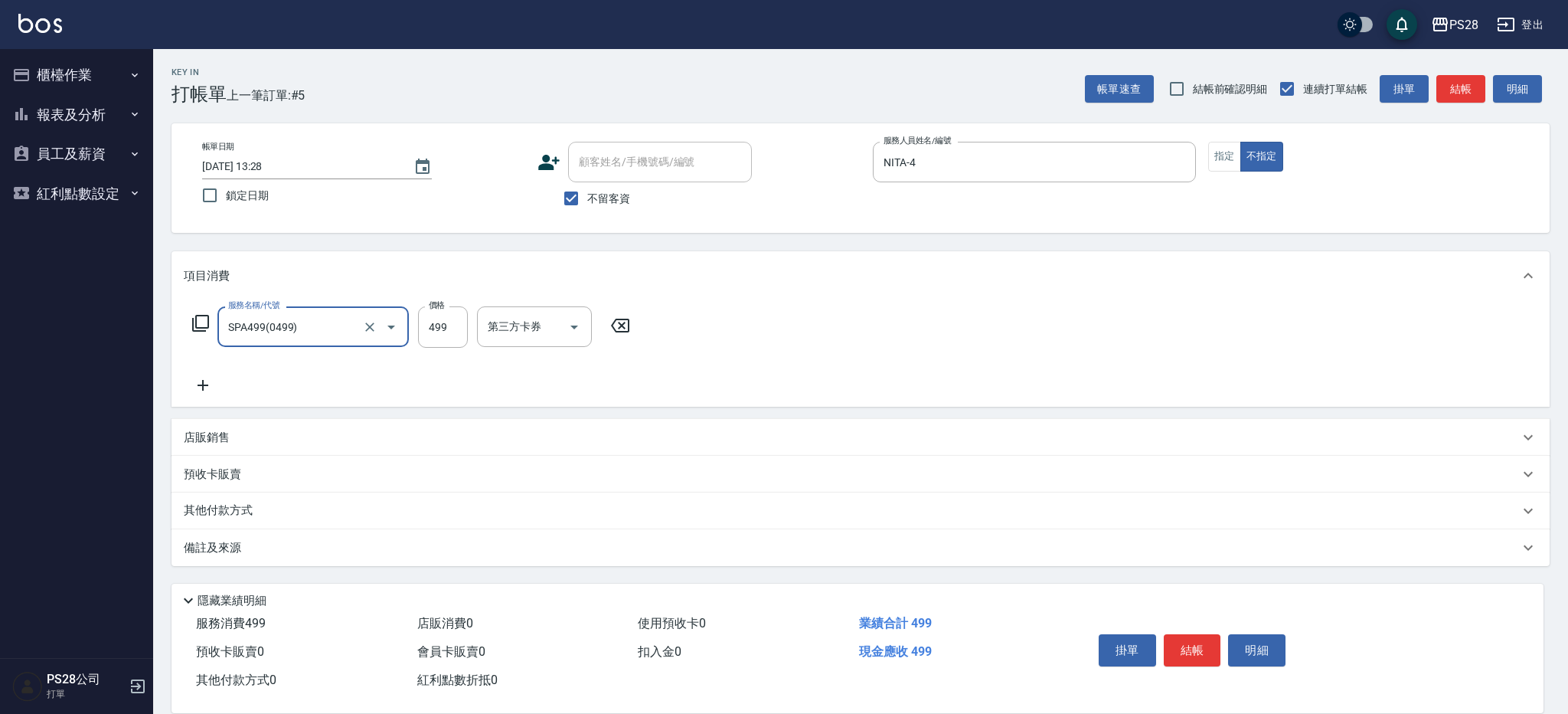
type input "SPA499(0499)"
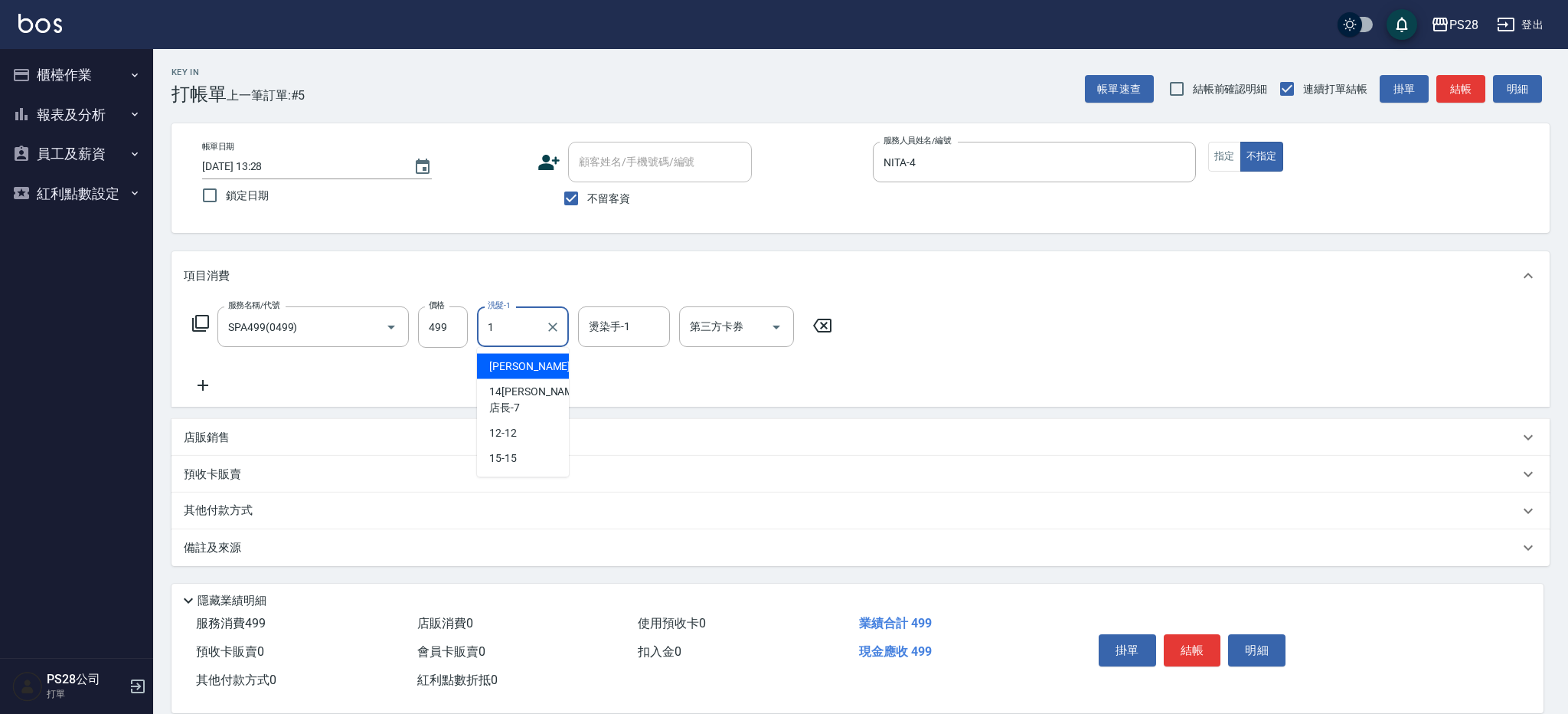
type input "[PERSON_NAME]-1"
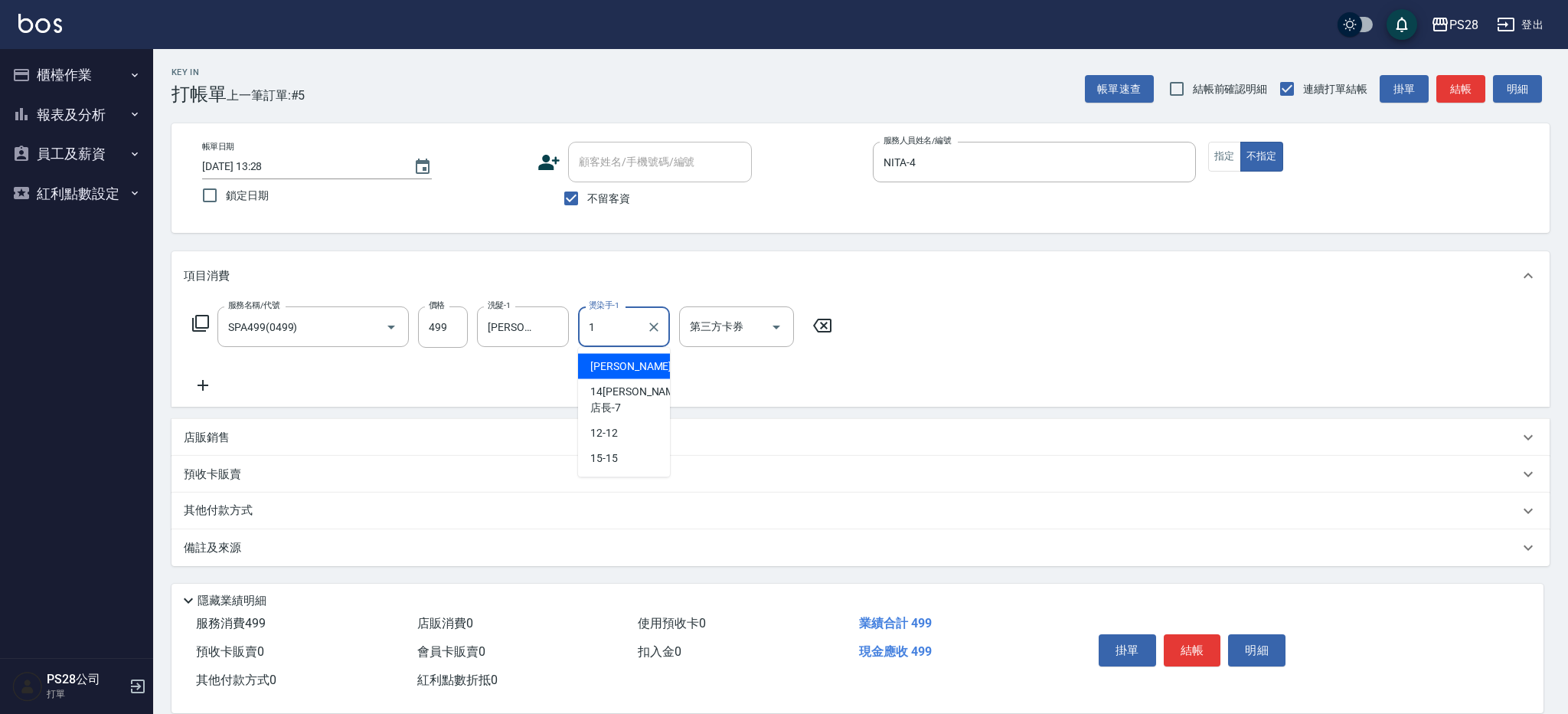
type input "[PERSON_NAME]-1"
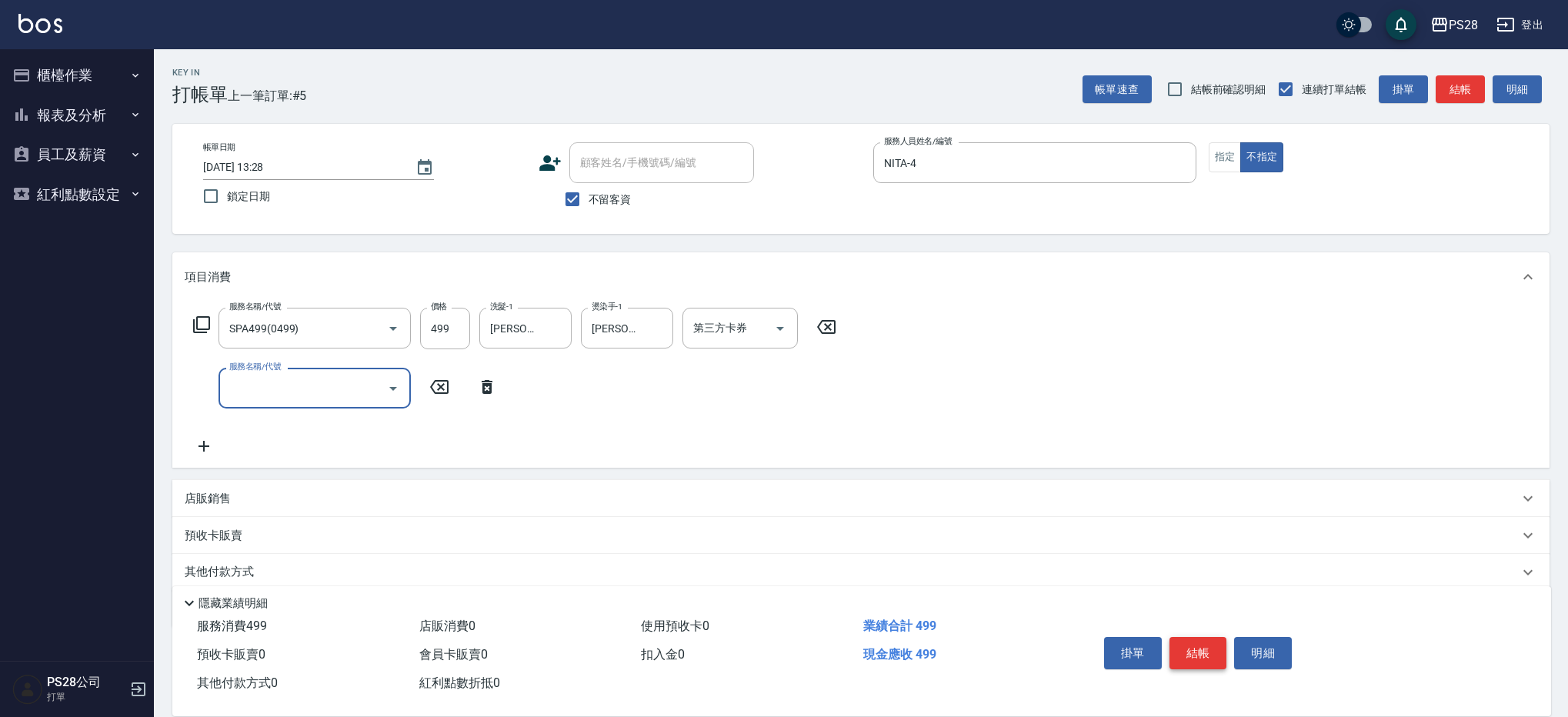
click at [1205, 655] on button "結帳" at bounding box center [1198, 653] width 57 height 33
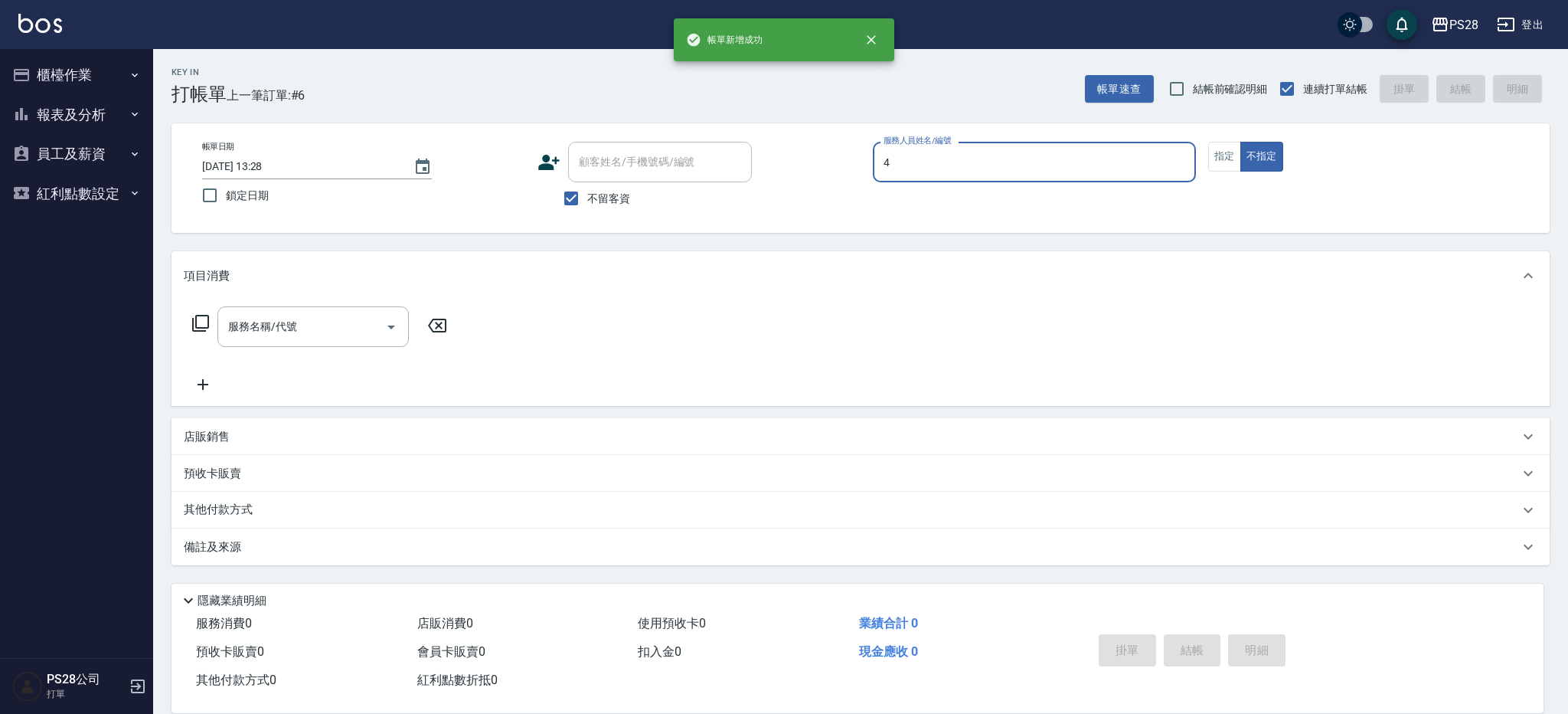
type input "NITA-4"
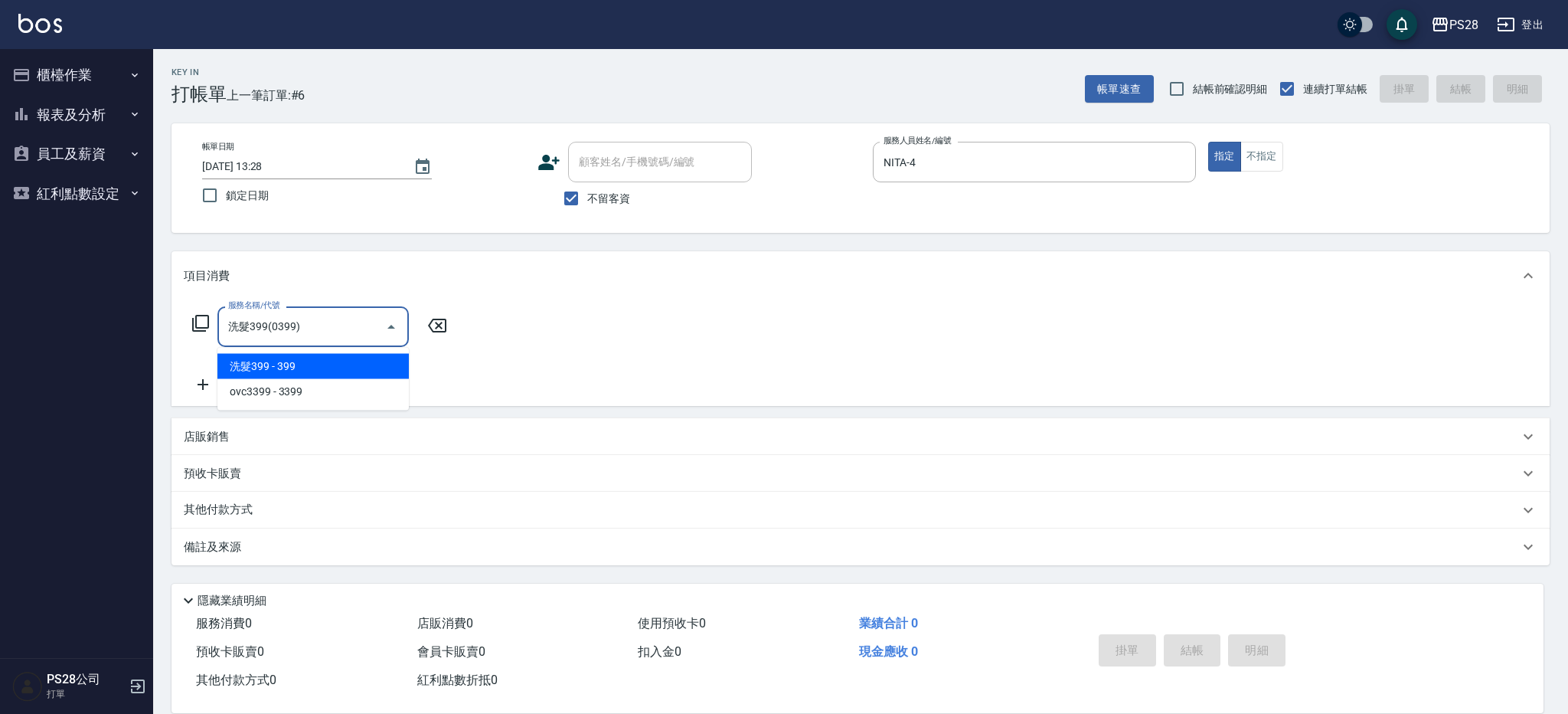
type input "洗髮399(0399)"
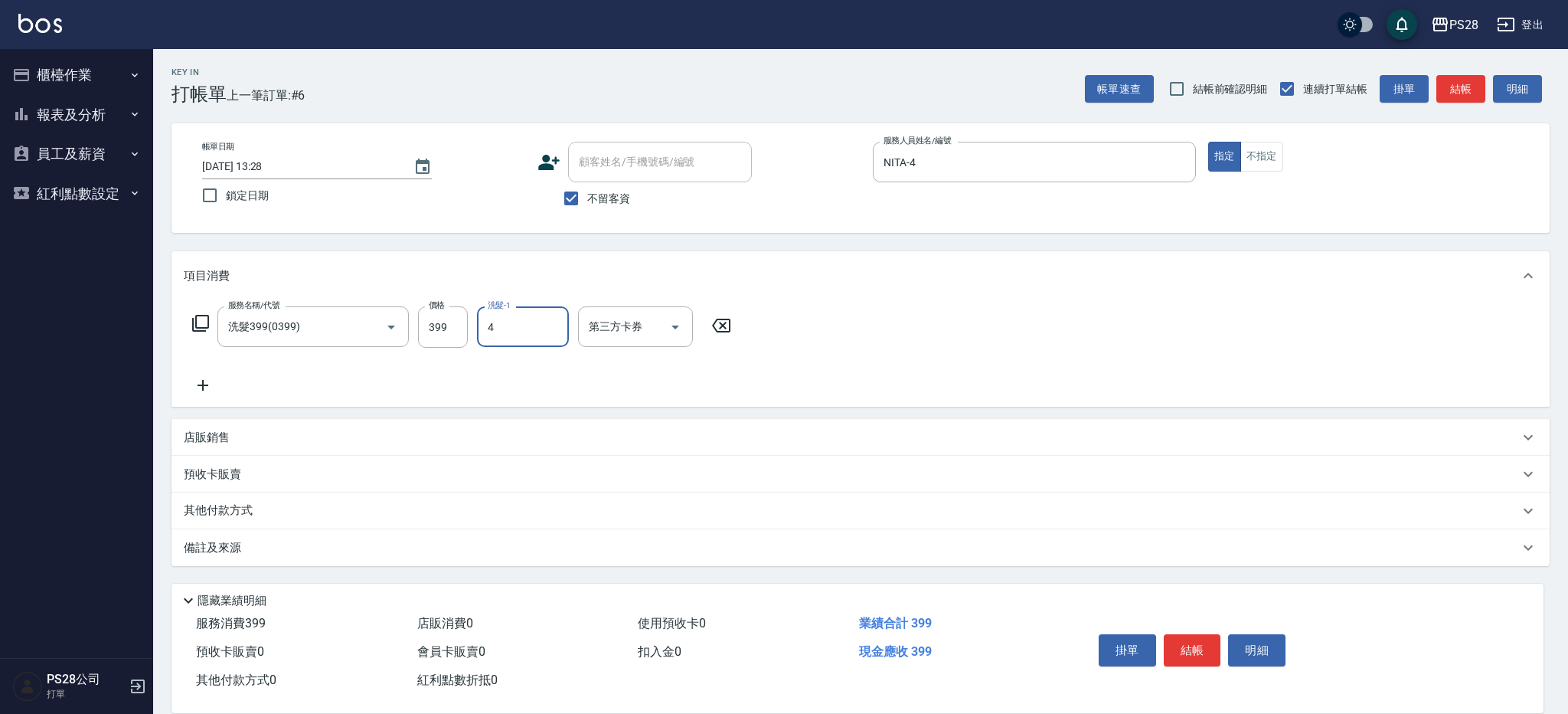
type input "NITA-4"
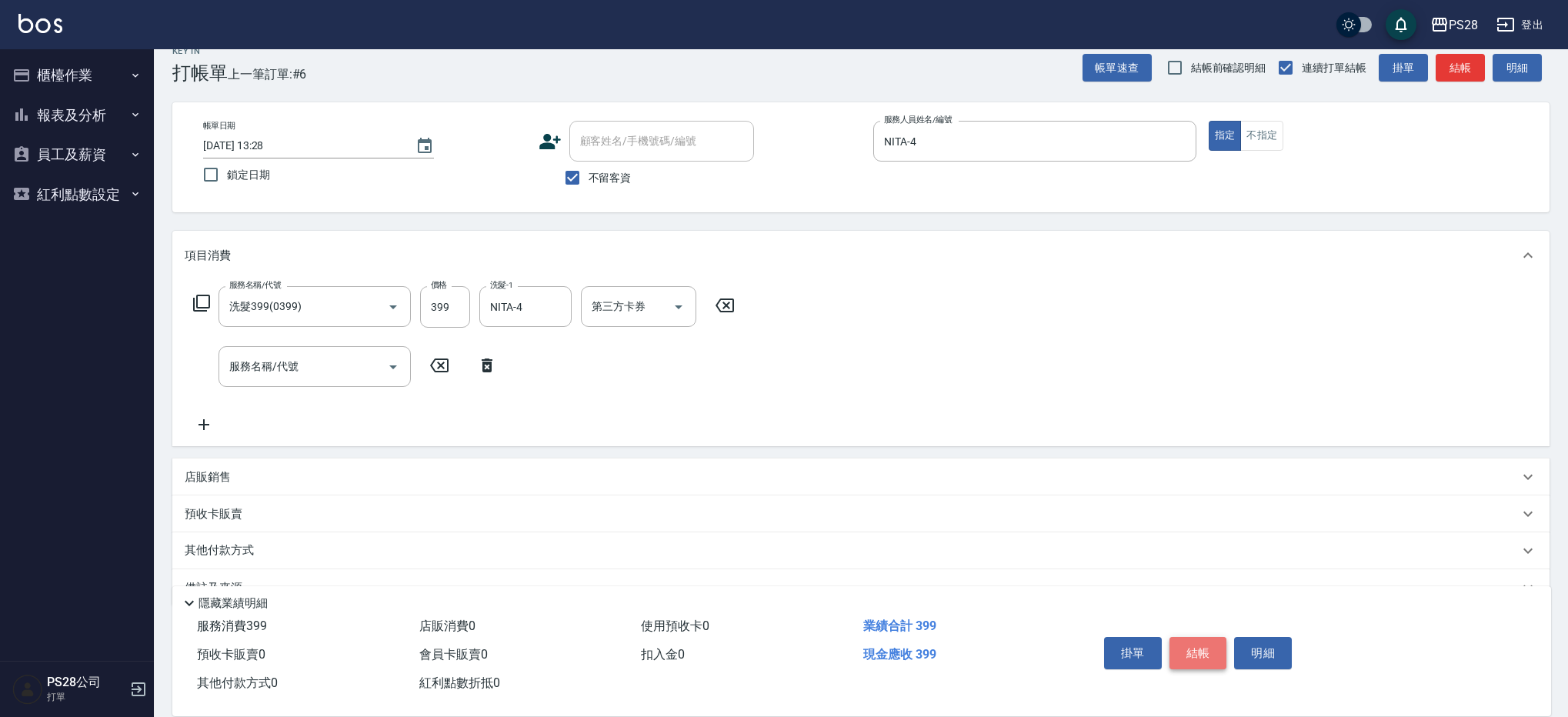
scroll to position [29, 0]
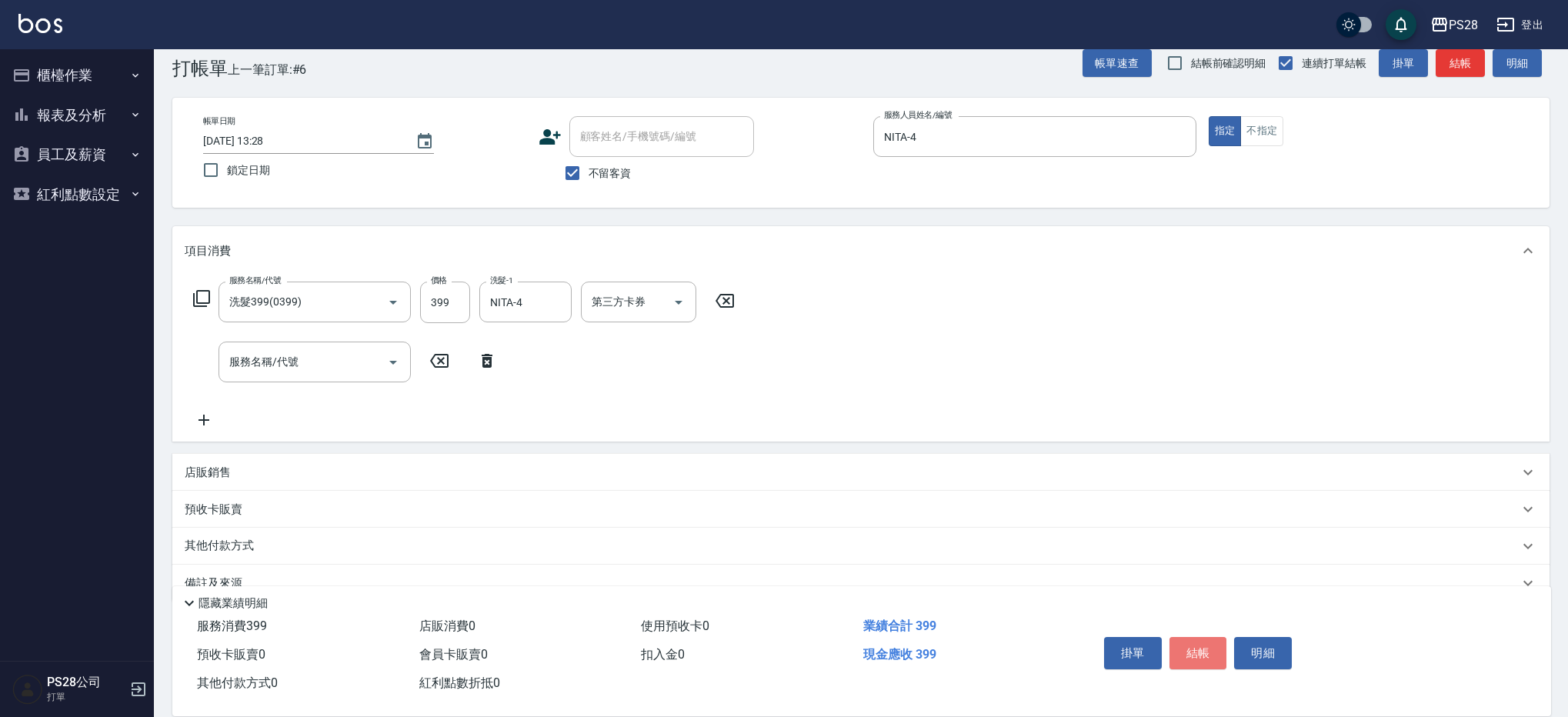
click at [1190, 641] on button "結帳" at bounding box center [1198, 653] width 57 height 33
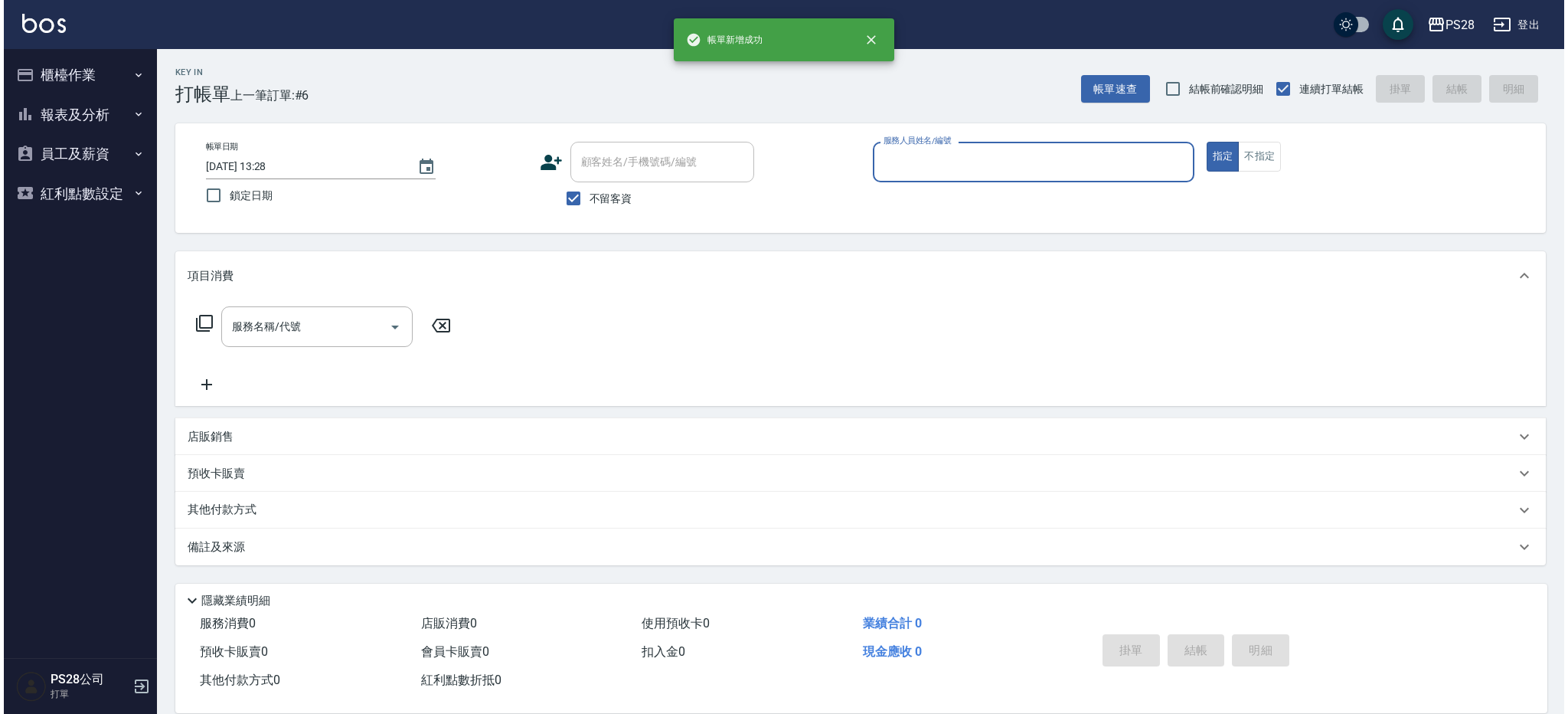
scroll to position [0, 0]
